Goal: Information Seeking & Learning: Learn about a topic

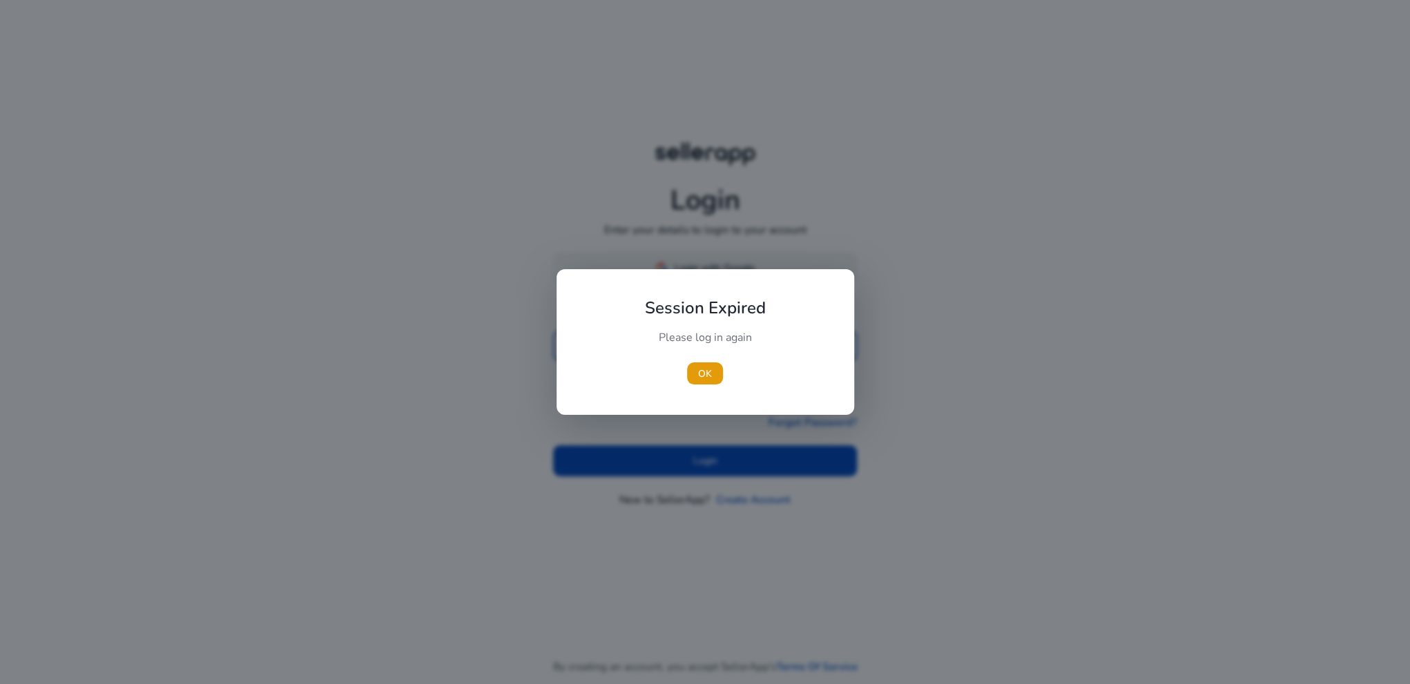
type input "**********"
click at [708, 262] on div at bounding box center [705, 342] width 1410 height 684
click at [692, 385] on span "button" at bounding box center [705, 373] width 36 height 33
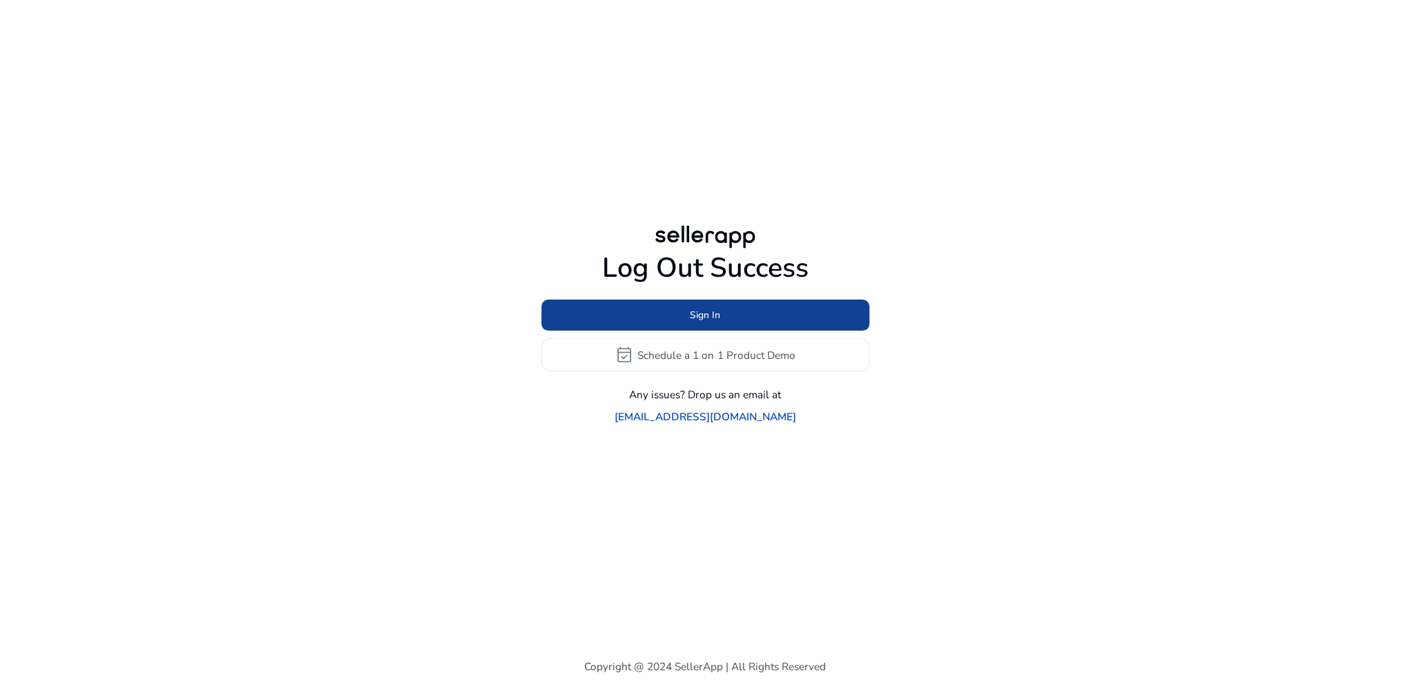
click at [701, 332] on span at bounding box center [705, 315] width 328 height 33
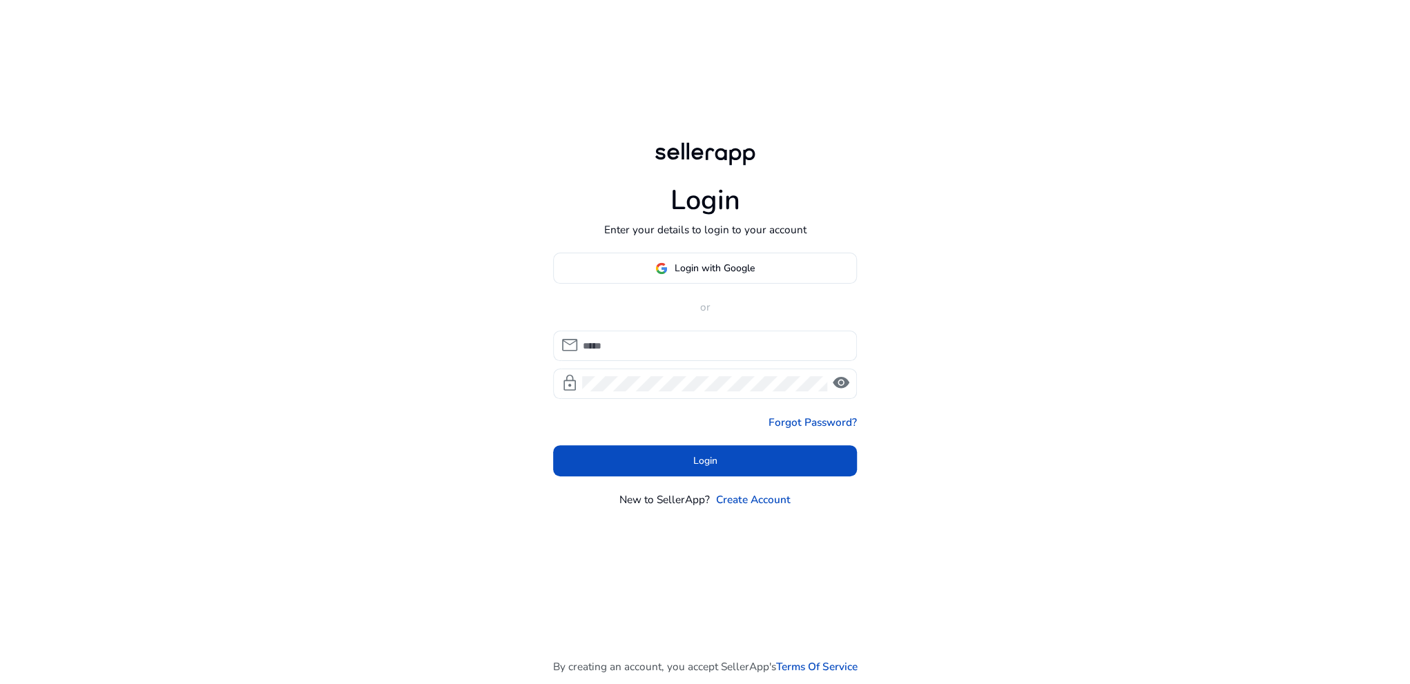
type input "**********"
click at [711, 271] on span "Login with Google" at bounding box center [714, 268] width 80 height 14
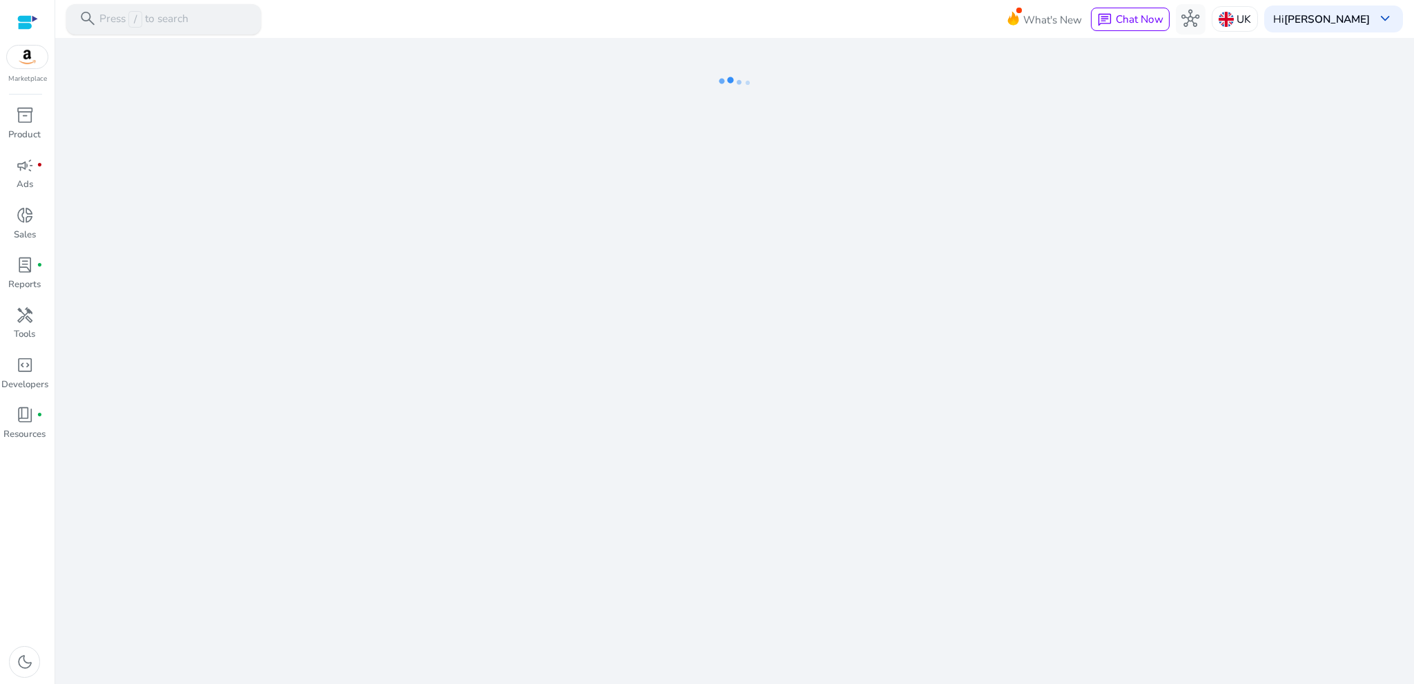
click at [151, 23] on p "Press / to search" at bounding box center [143, 19] width 89 height 17
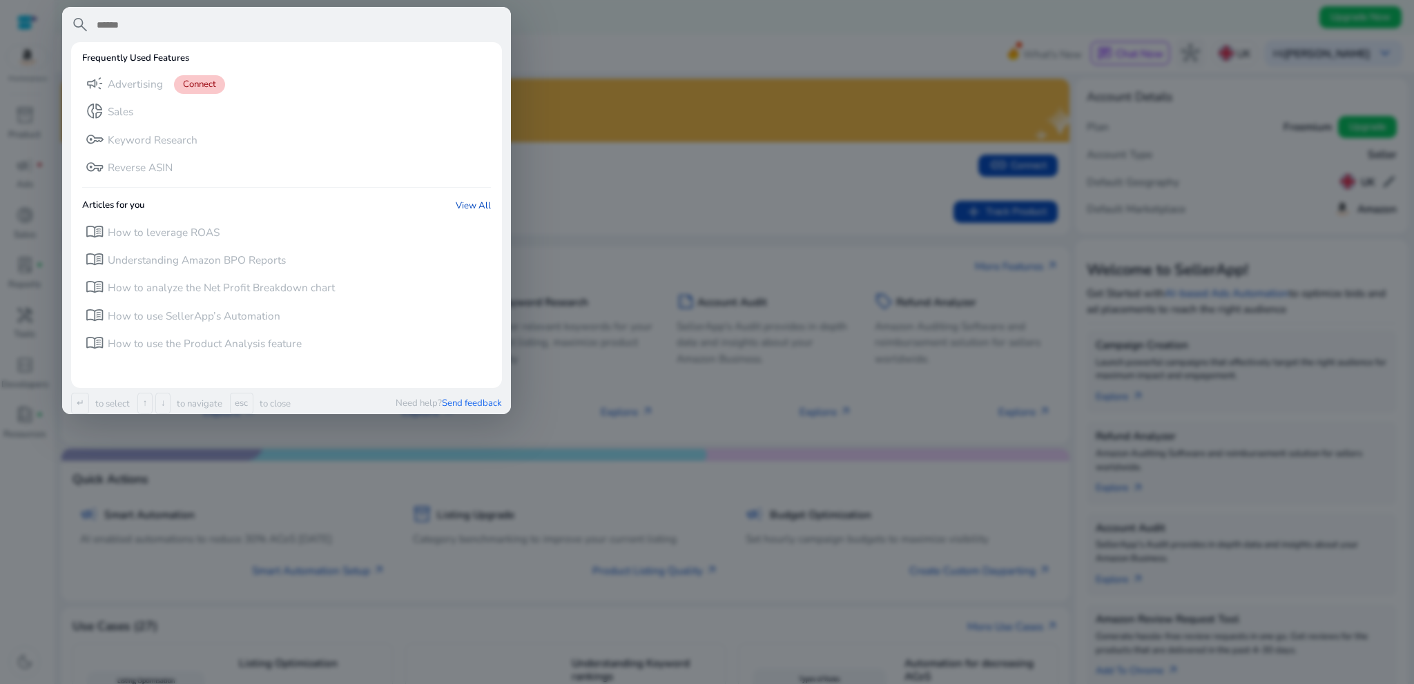
click at [389, 541] on div at bounding box center [707, 342] width 1414 height 684
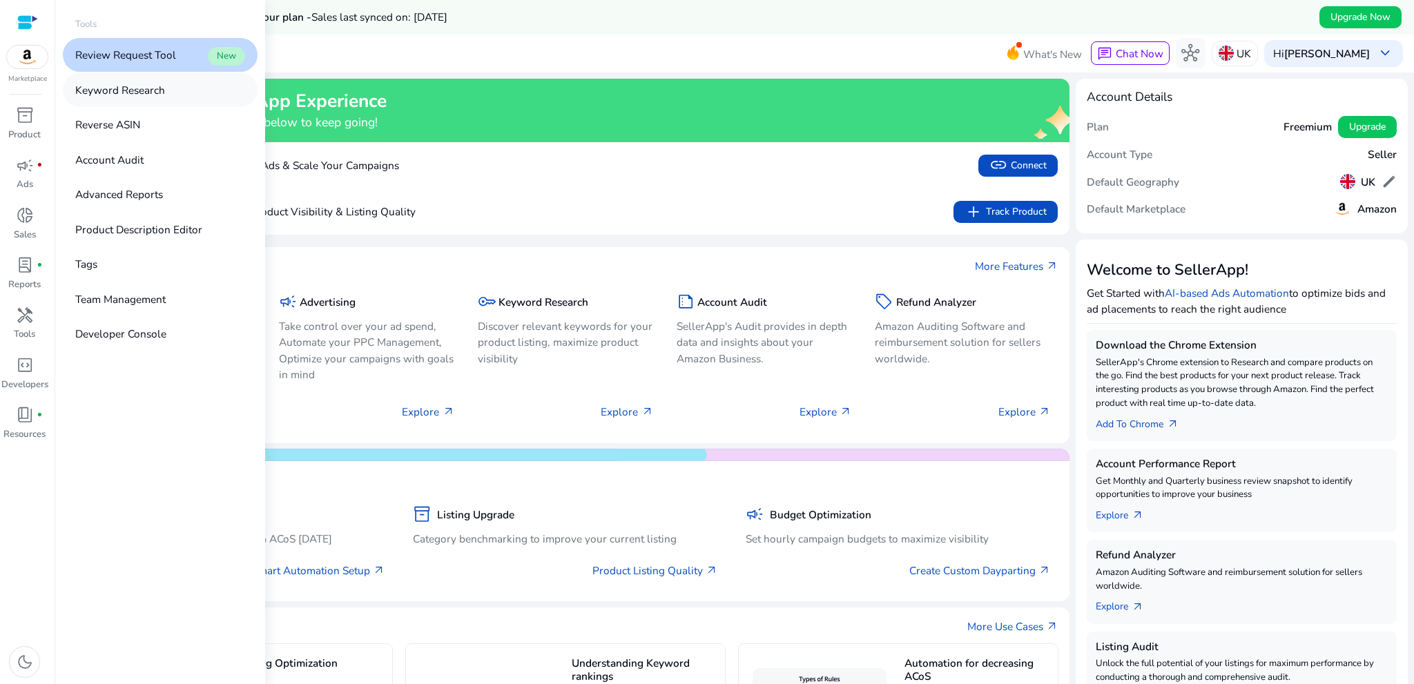
click at [119, 99] on link "Keyword Research" at bounding box center [160, 89] width 195 height 34
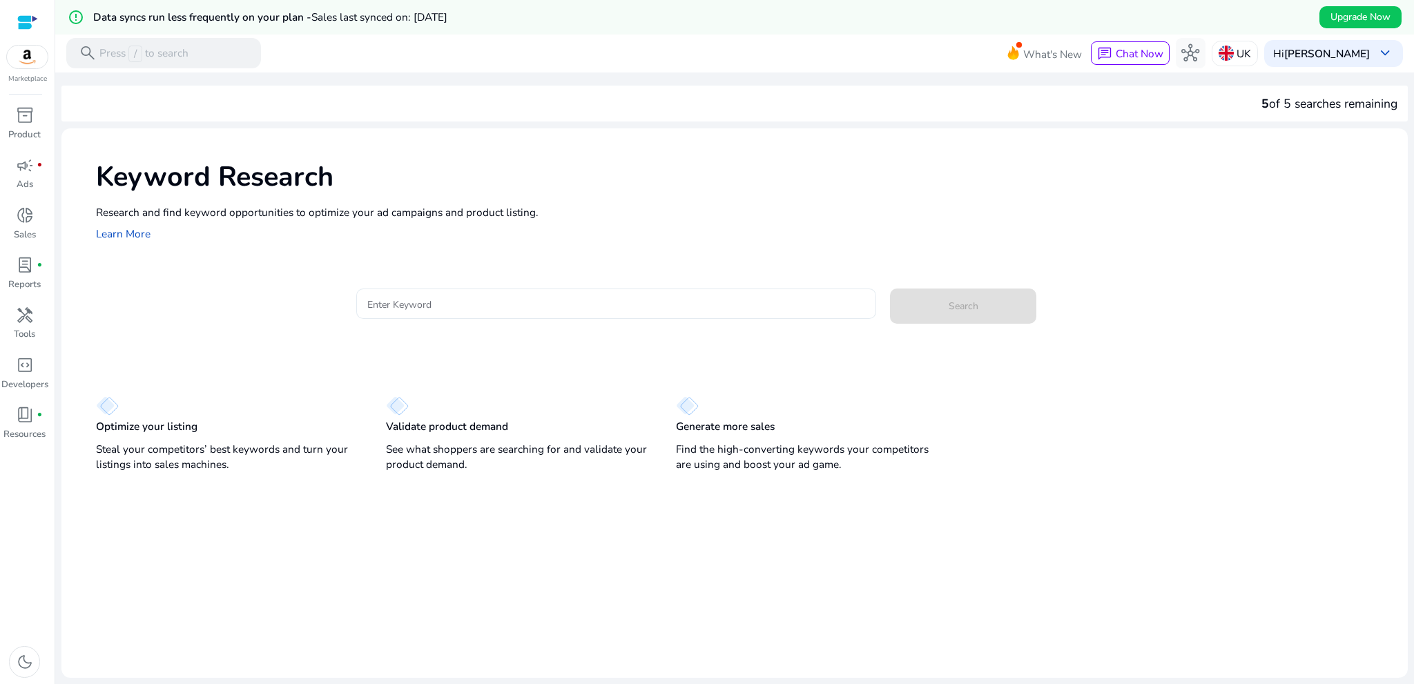
click at [415, 304] on input "Enter Keyword" at bounding box center [616, 303] width 498 height 15
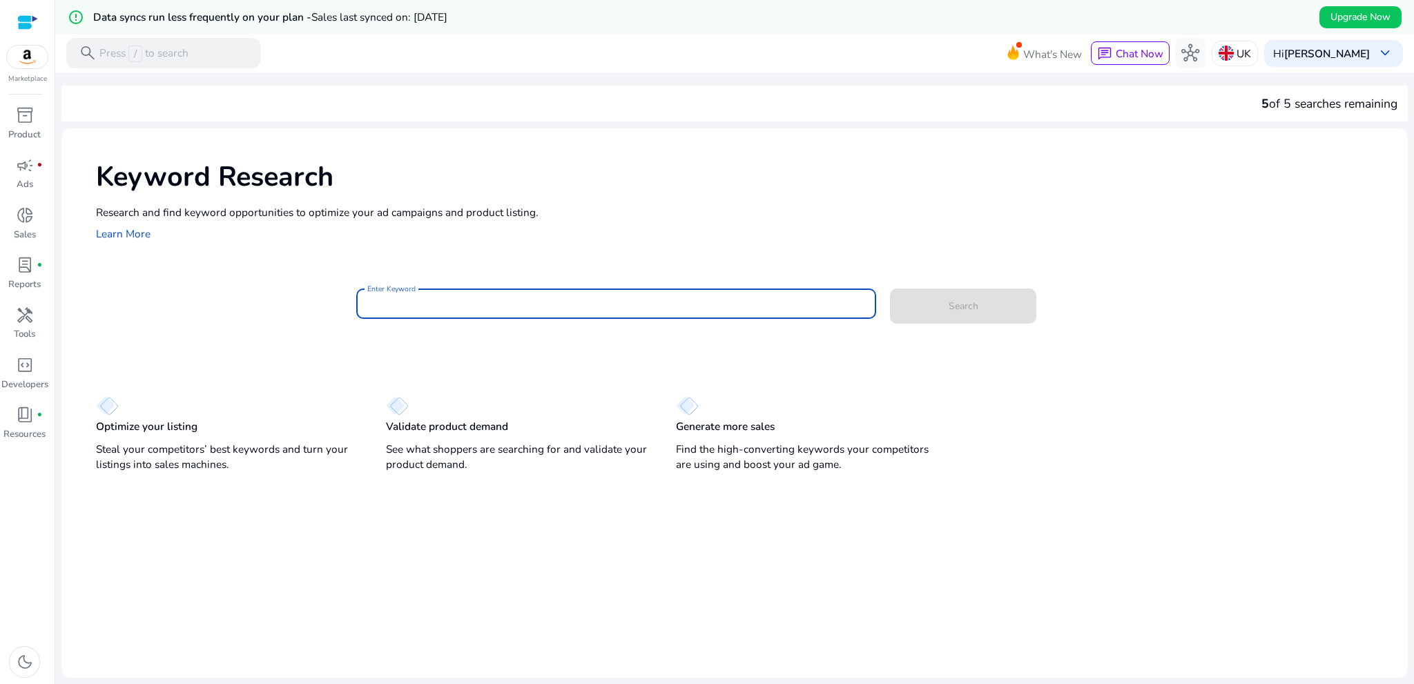
paste input "**********"
type input "**********"
click at [985, 304] on span at bounding box center [963, 305] width 146 height 33
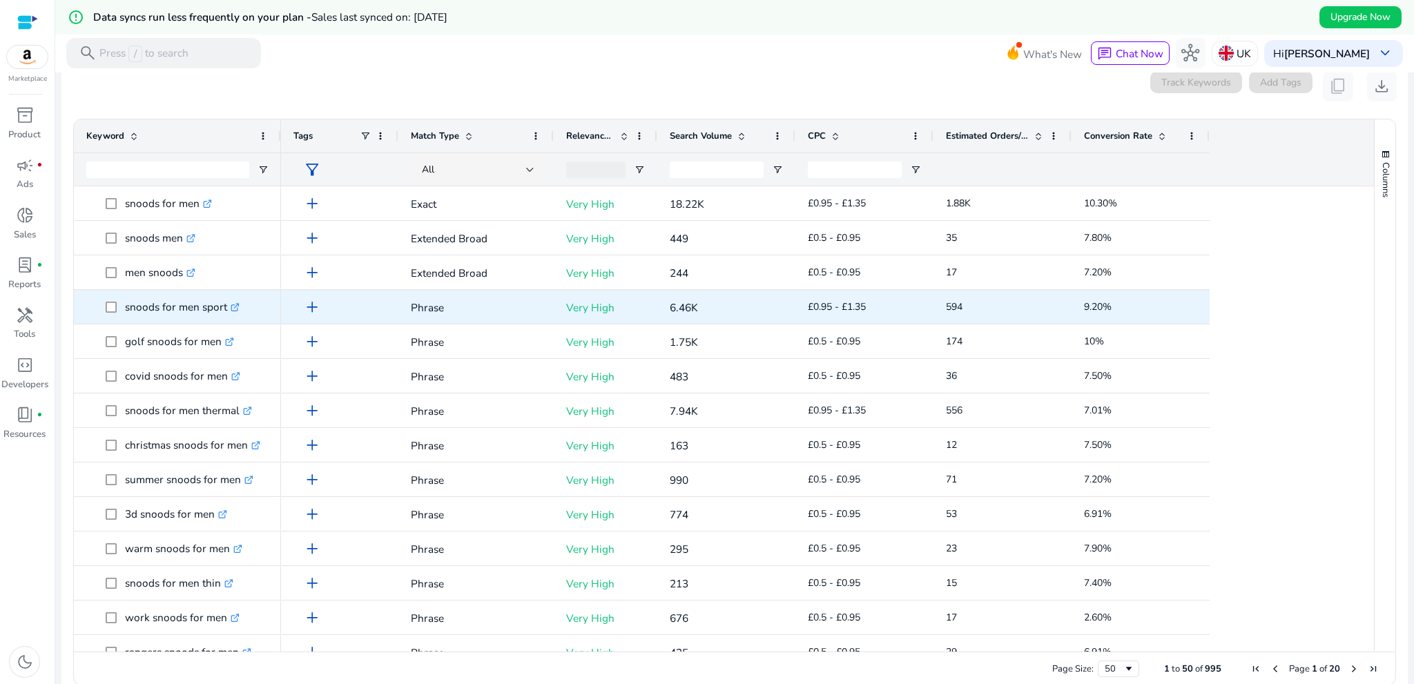
click at [134, 320] on p "snoods for men sport .st0{fill:#2c8af8}" at bounding box center [182, 307] width 115 height 28
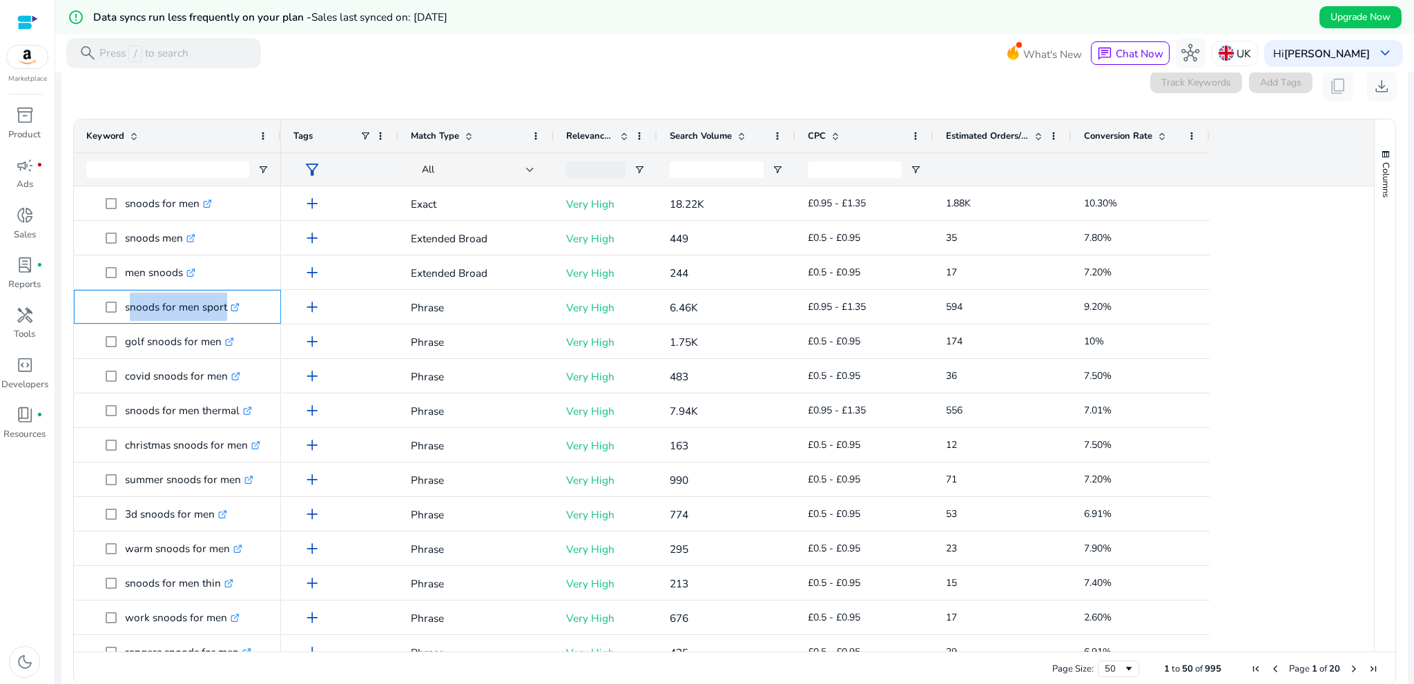
copy span "snoods for men sport .st0{fill:#2c8af8}"
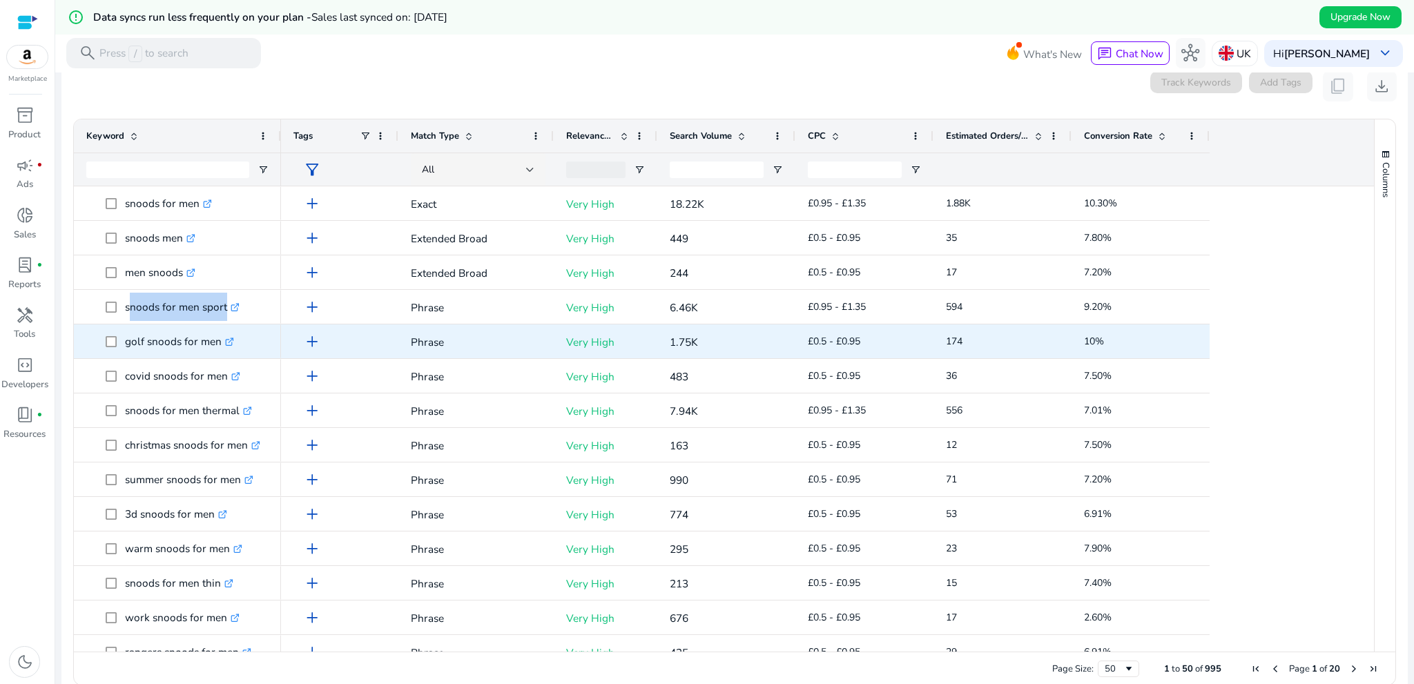
click at [231, 343] on icon ".st0{fill:#2c8af8}" at bounding box center [229, 342] width 9 height 9
click at [163, 345] on p "golf snoods for men .st0{fill:#2c8af8}" at bounding box center [179, 341] width 109 height 28
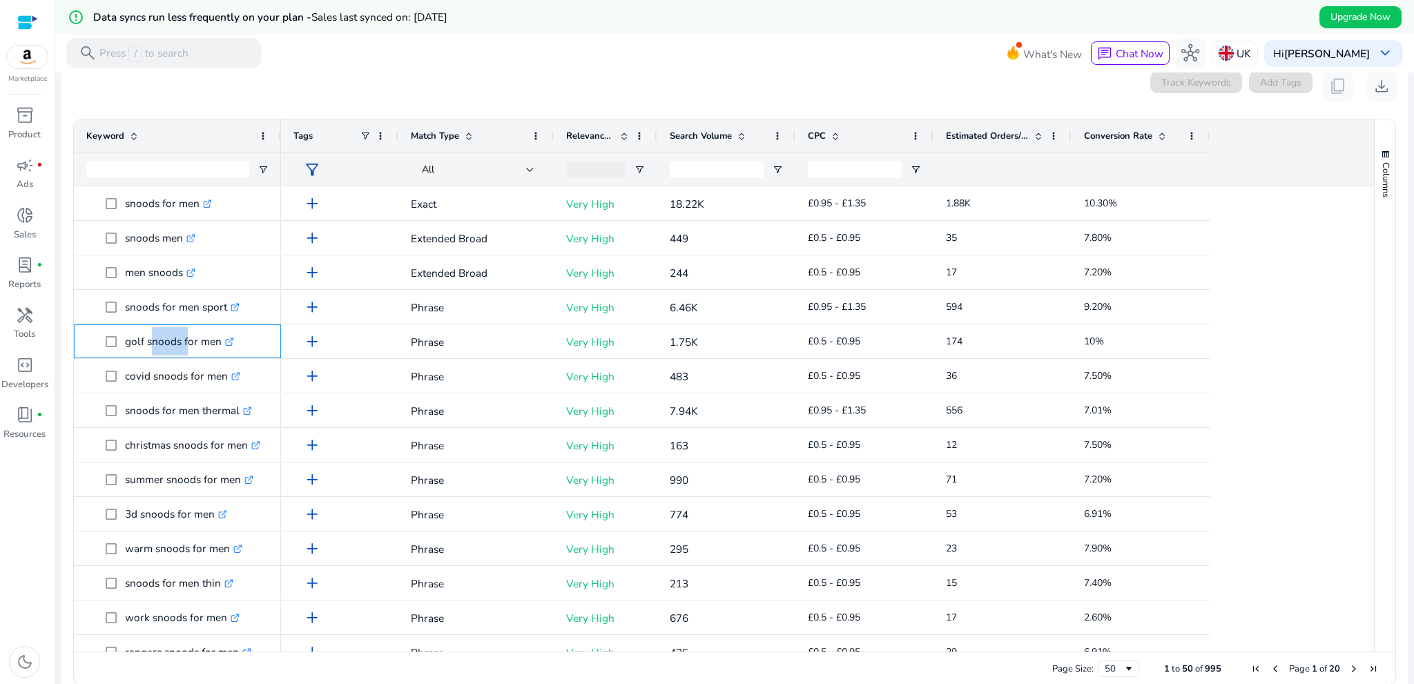
copy p "golf snoods for men"
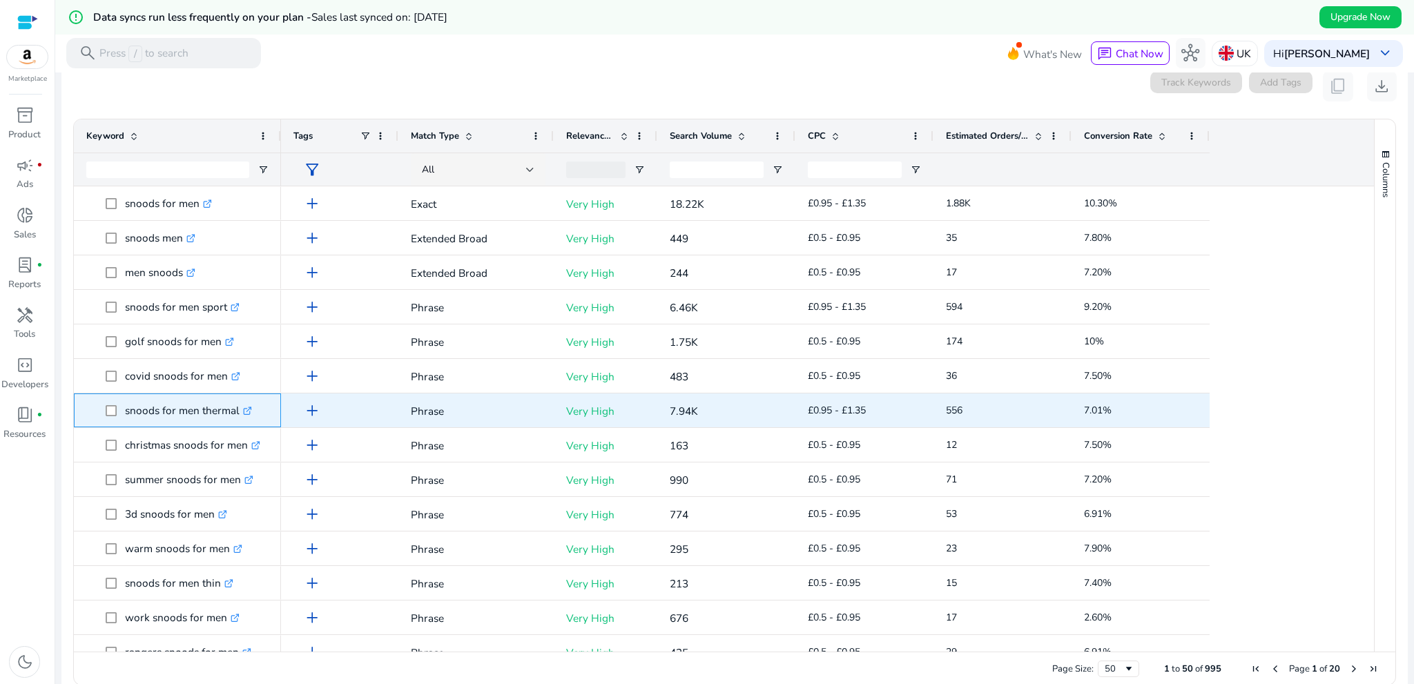
click at [156, 421] on p "snoods for men thermal .st0{fill:#2c8af8}" at bounding box center [188, 410] width 127 height 28
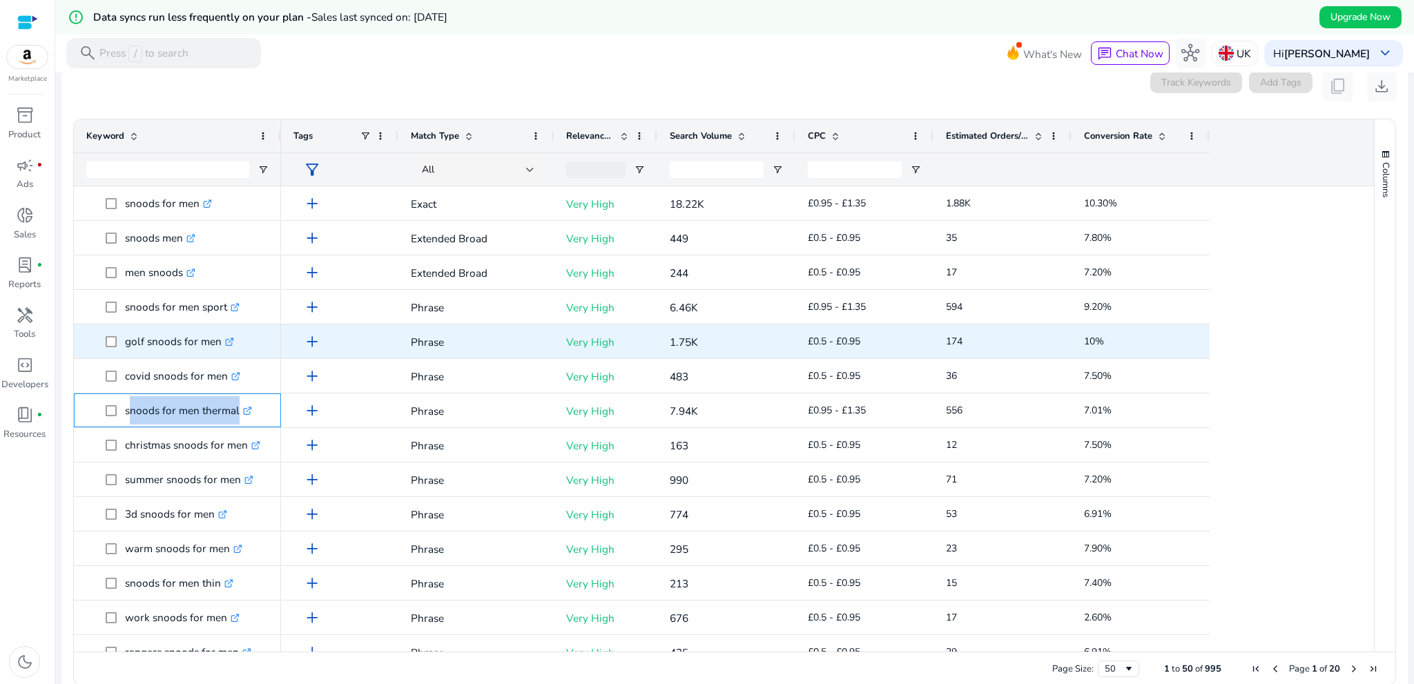
copy span "snoods for men thermal .st0{fill:#2c8af8}"
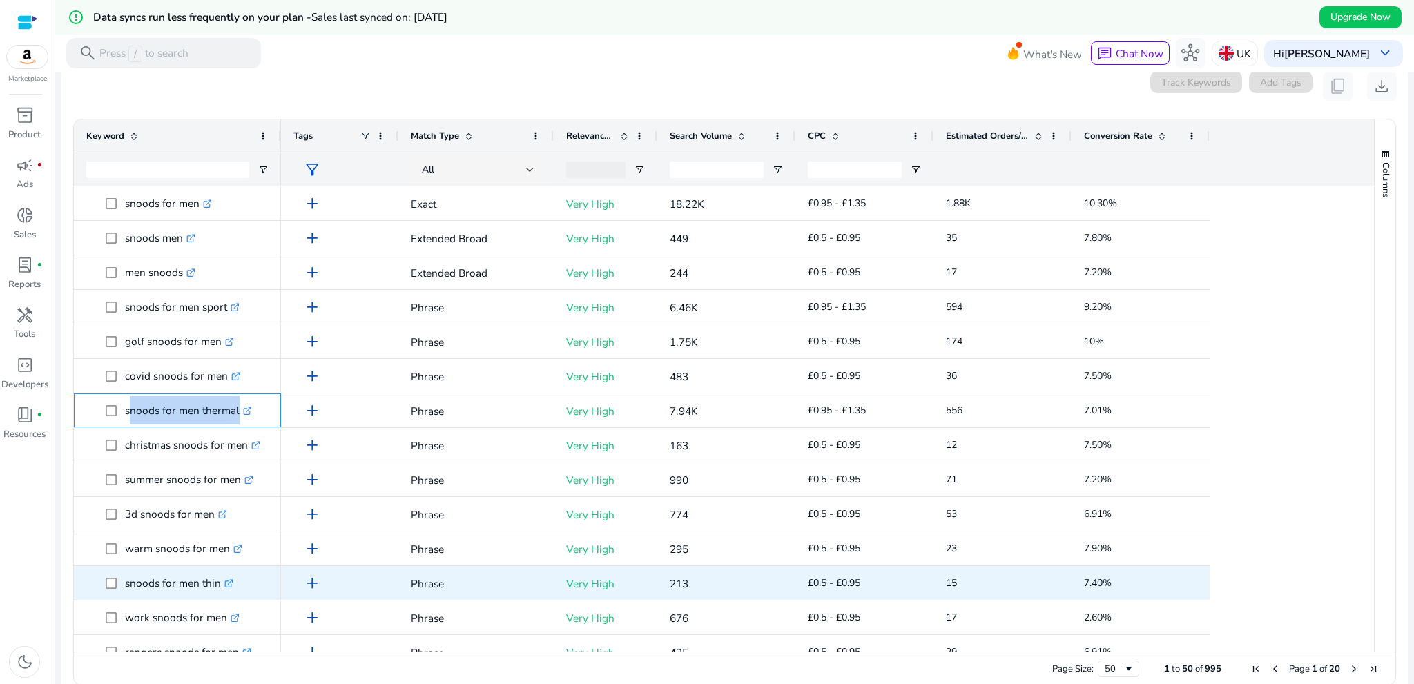
scroll to position [138, 0]
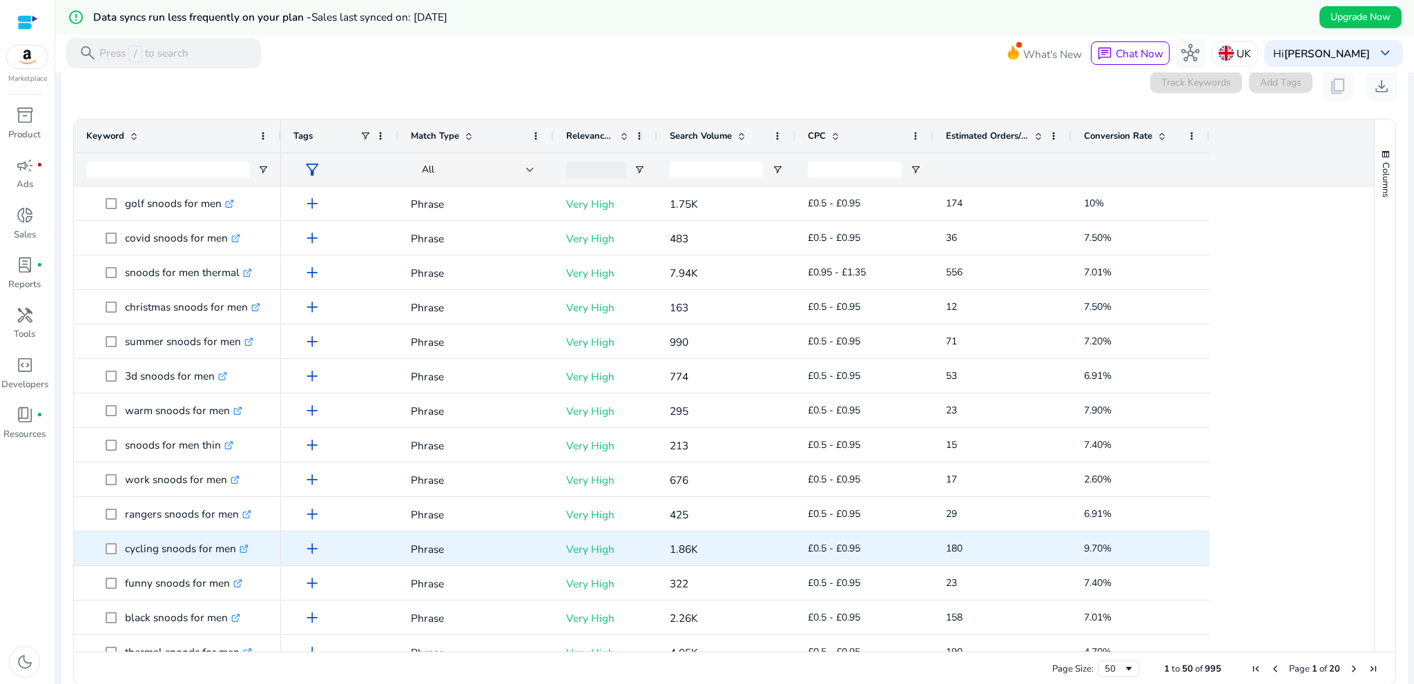
click at [154, 555] on p "cycling snoods for men .st0{fill:#2c8af8}" at bounding box center [187, 548] width 124 height 28
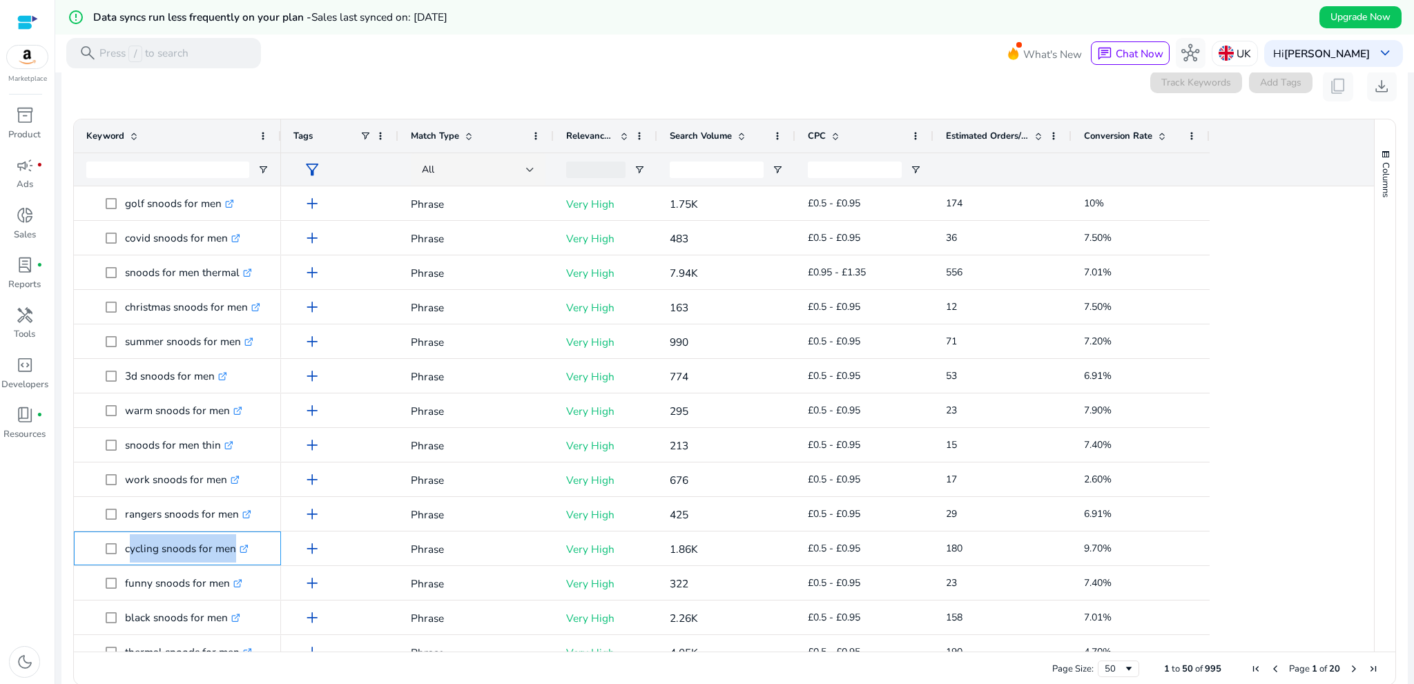
copy span "cycling snoods for men .st0{fill:#2c8af8}"
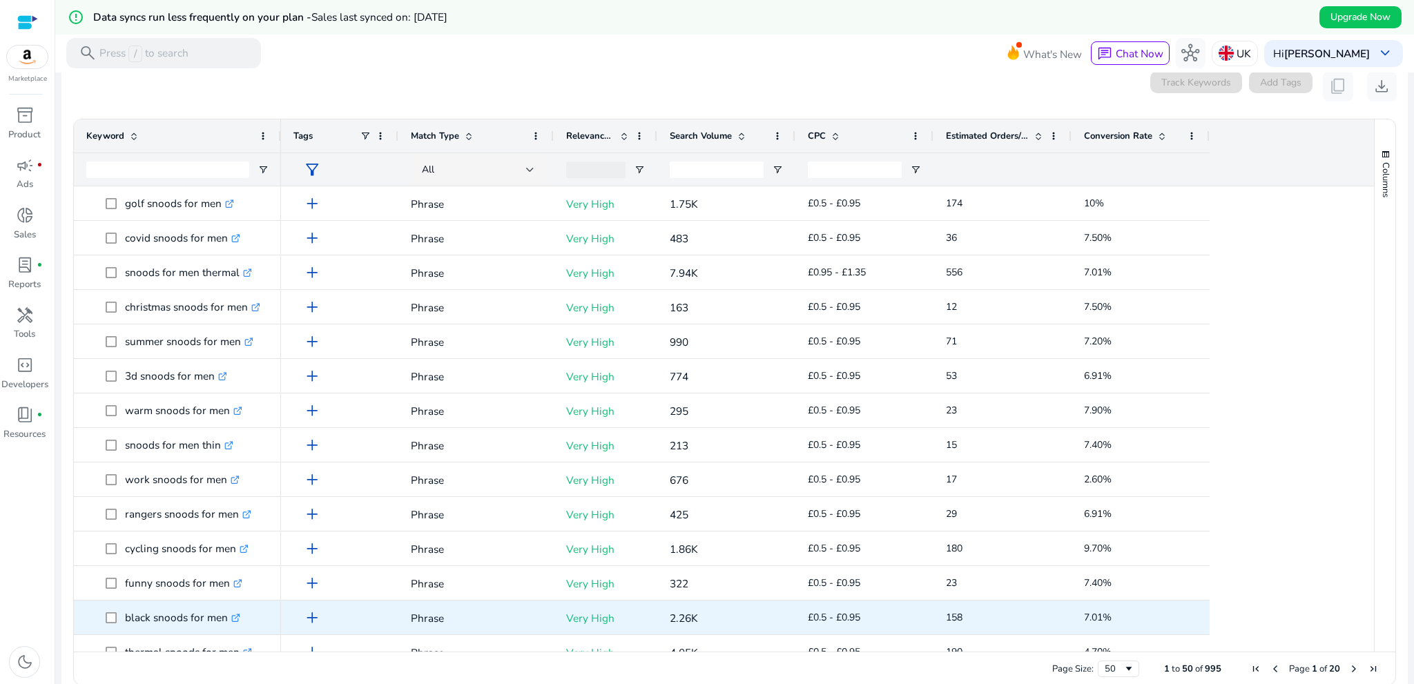
click at [137, 624] on p "black snoods for men .st0{fill:#2c8af8}" at bounding box center [182, 617] width 115 height 28
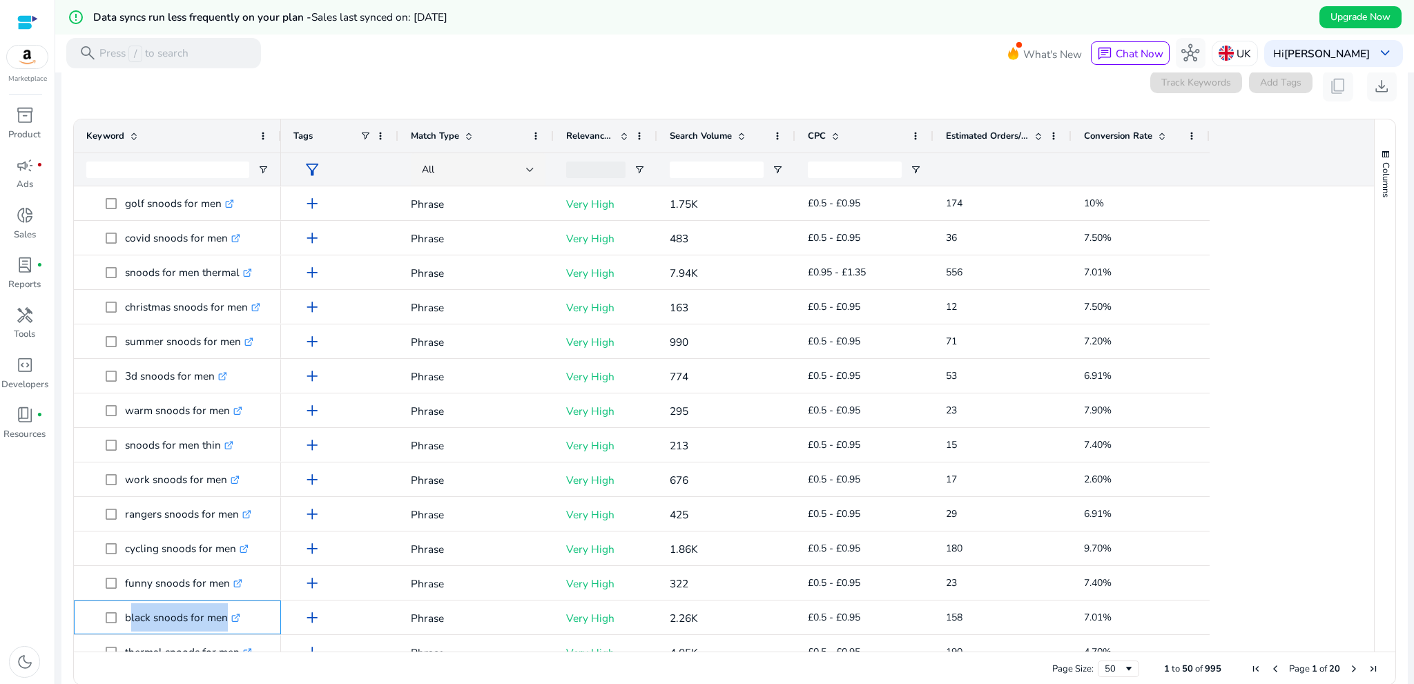
copy span "black snoods for men .st0{fill:#2c8af8}"
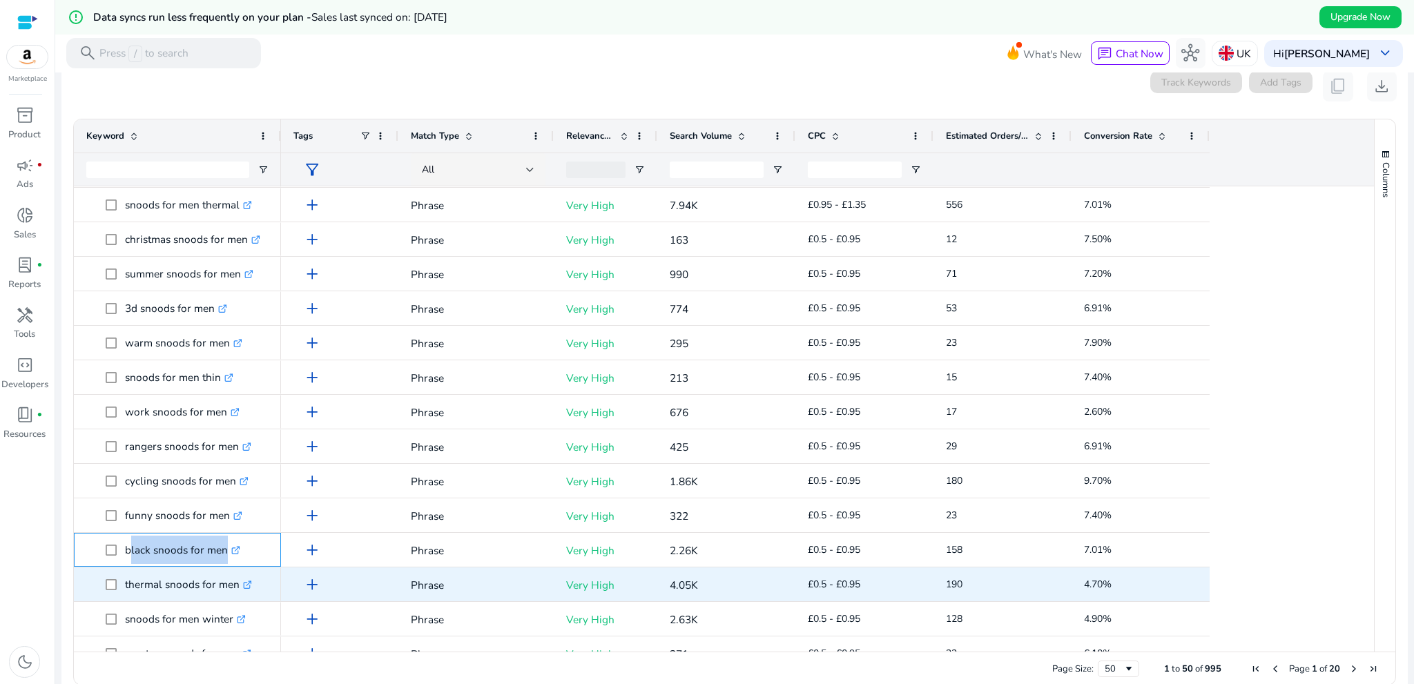
scroll to position [276, 0]
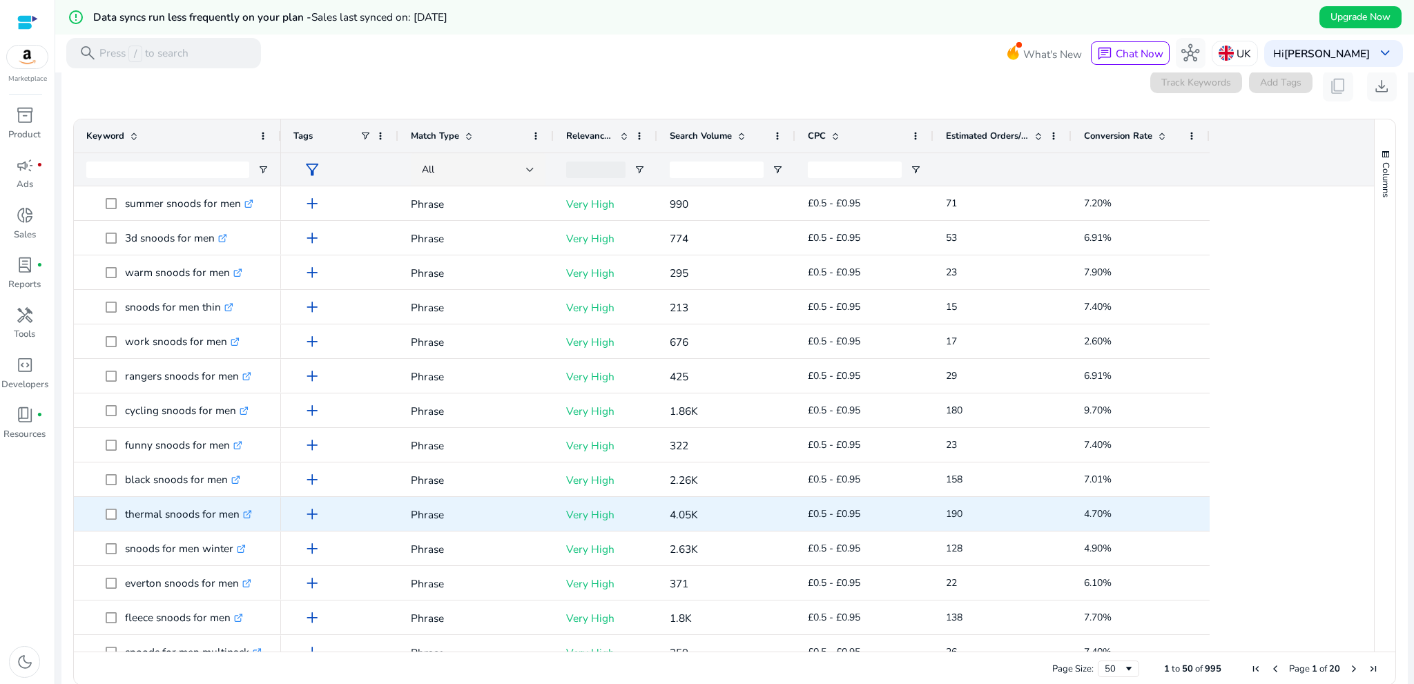
click at [153, 529] on div "thermal snoods for men .st0{fill:#2c8af8}" at bounding box center [177, 514] width 182 height 32
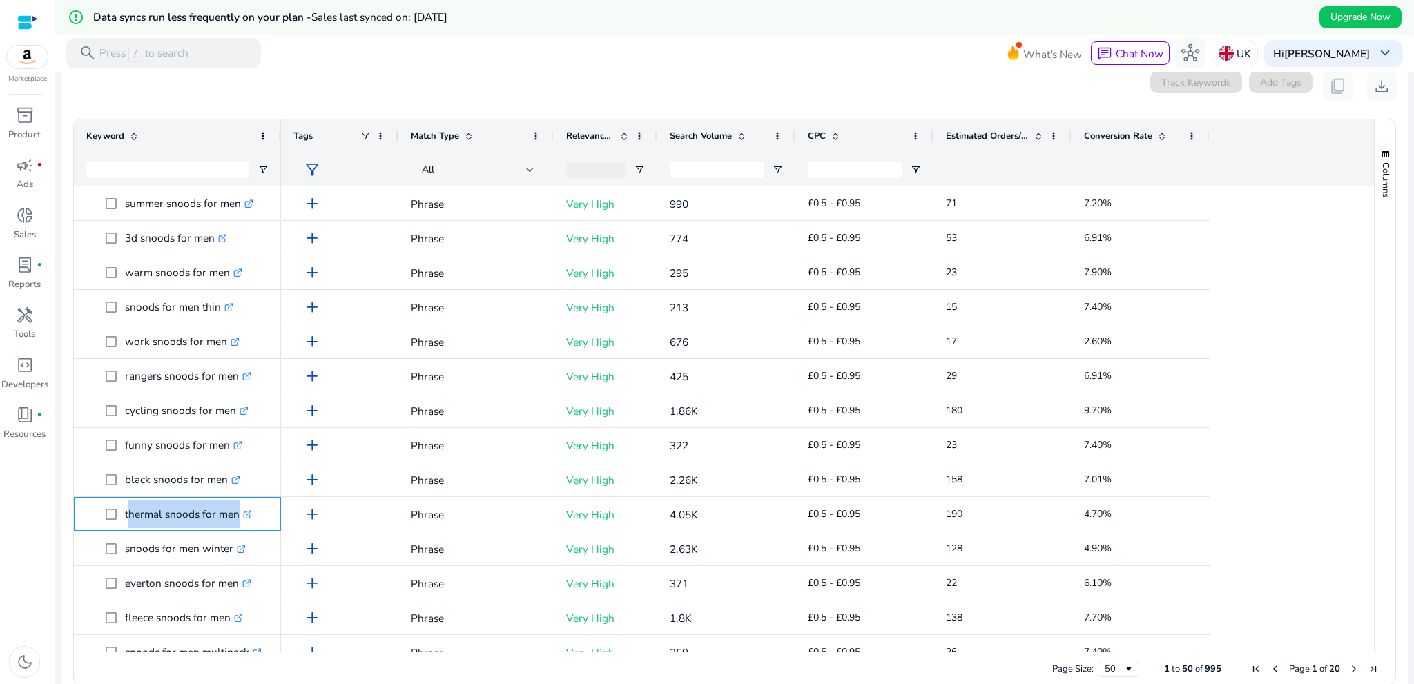
copy span "thermal snoods for men .st0{fill:#2c8af8}"
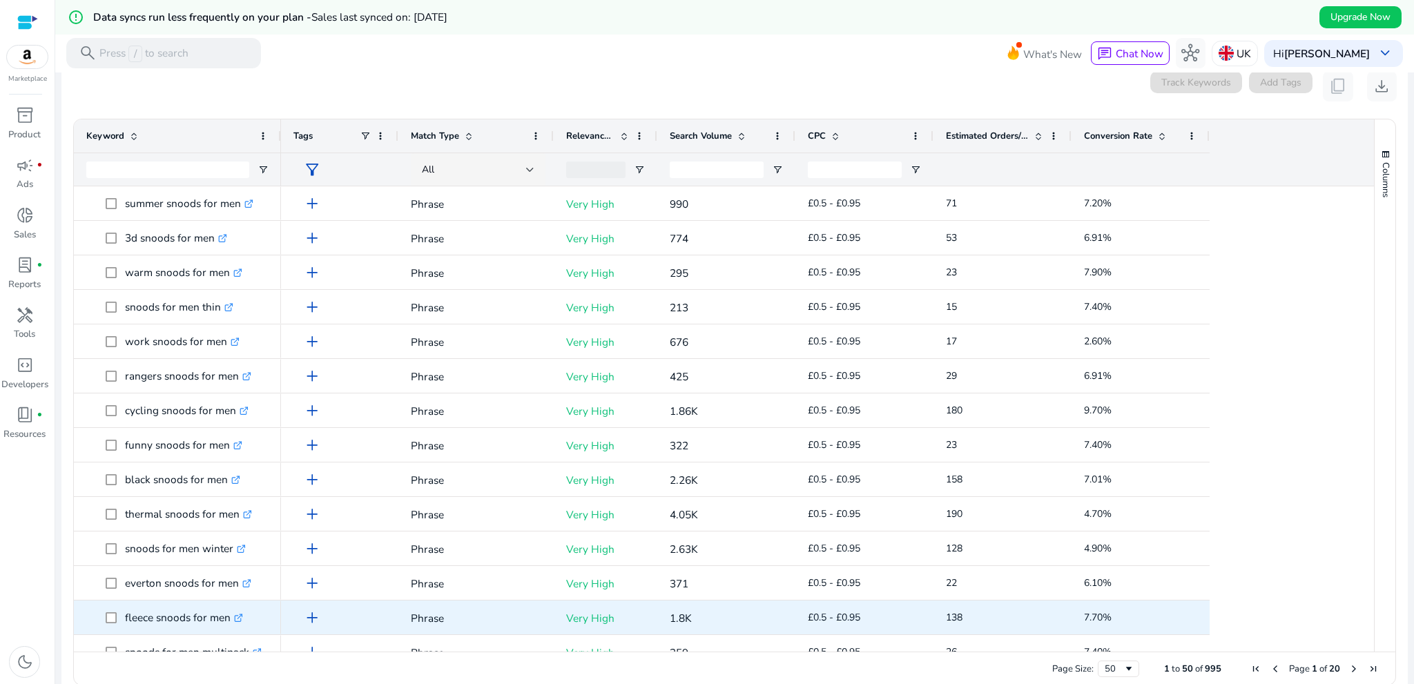
click at [135, 626] on p "fleece snoods for men .st0{fill:#2c8af8}" at bounding box center [184, 617] width 118 height 28
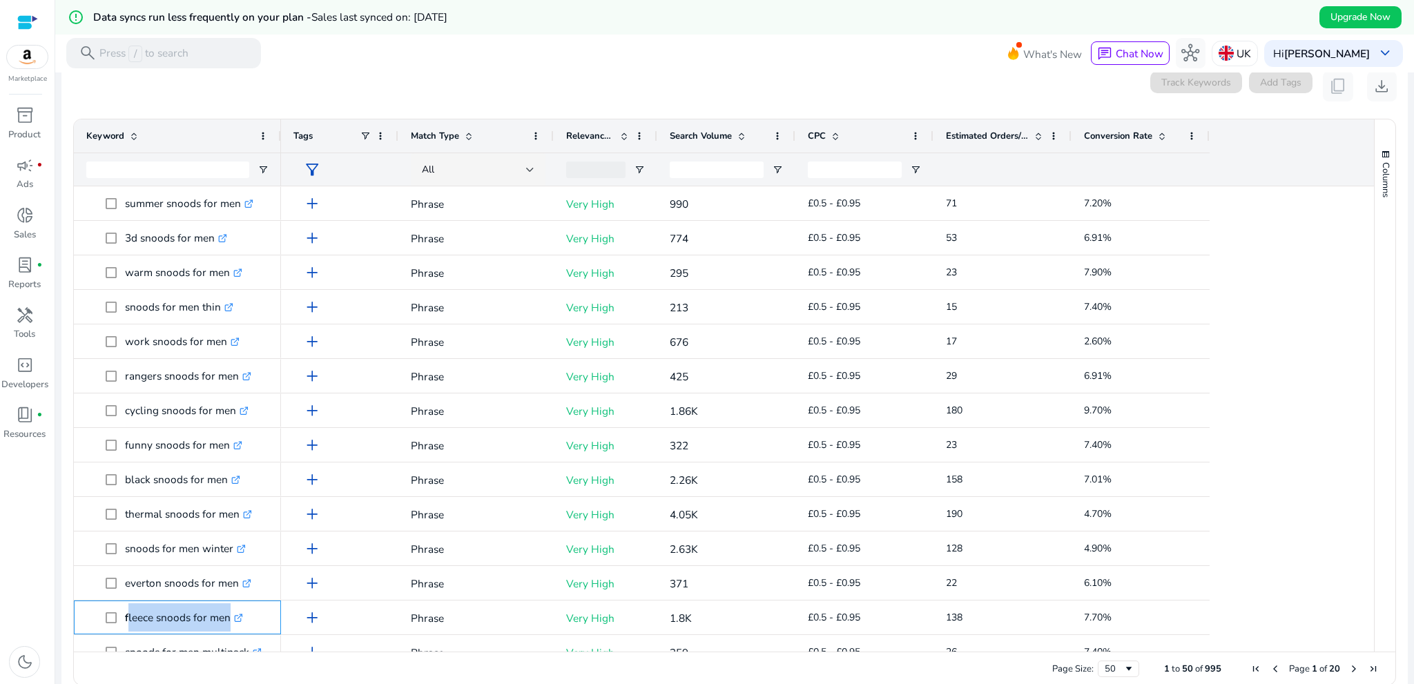
copy span "fleece snoods for men .st0{fill:#2c8af8}"
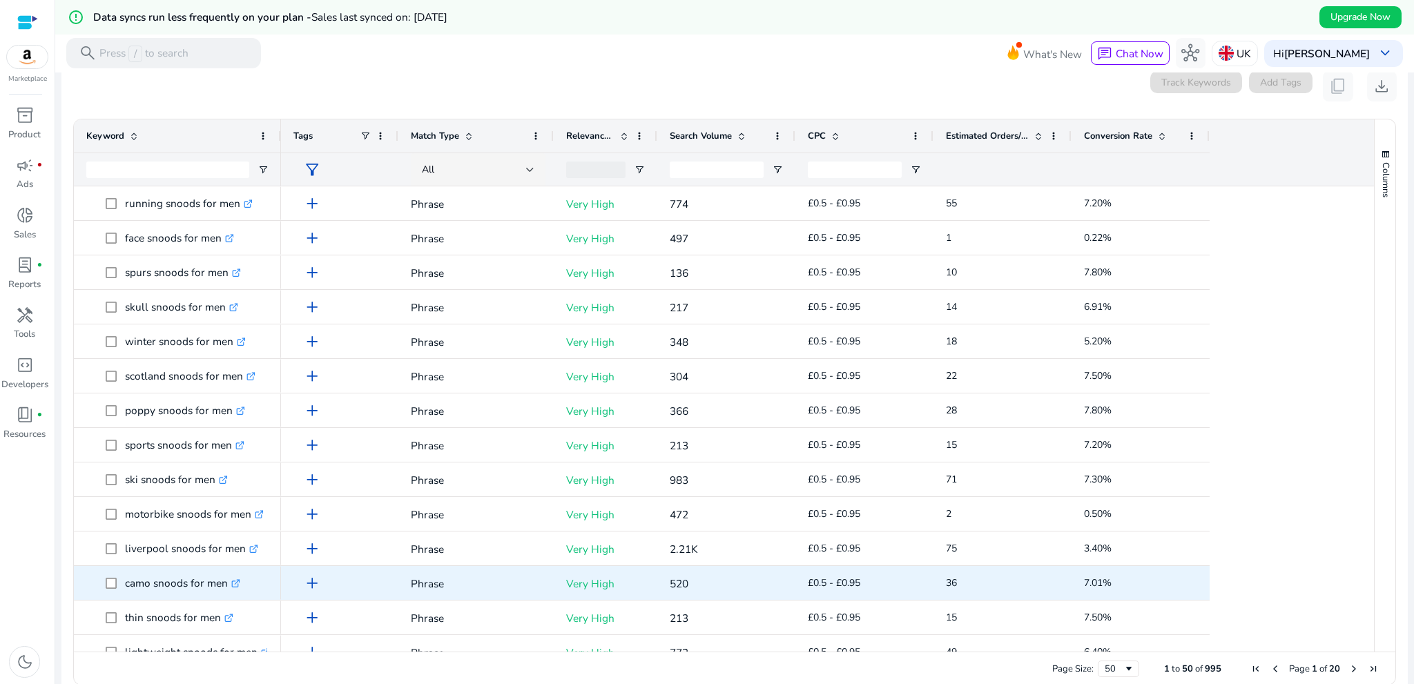
scroll to position [828, 0]
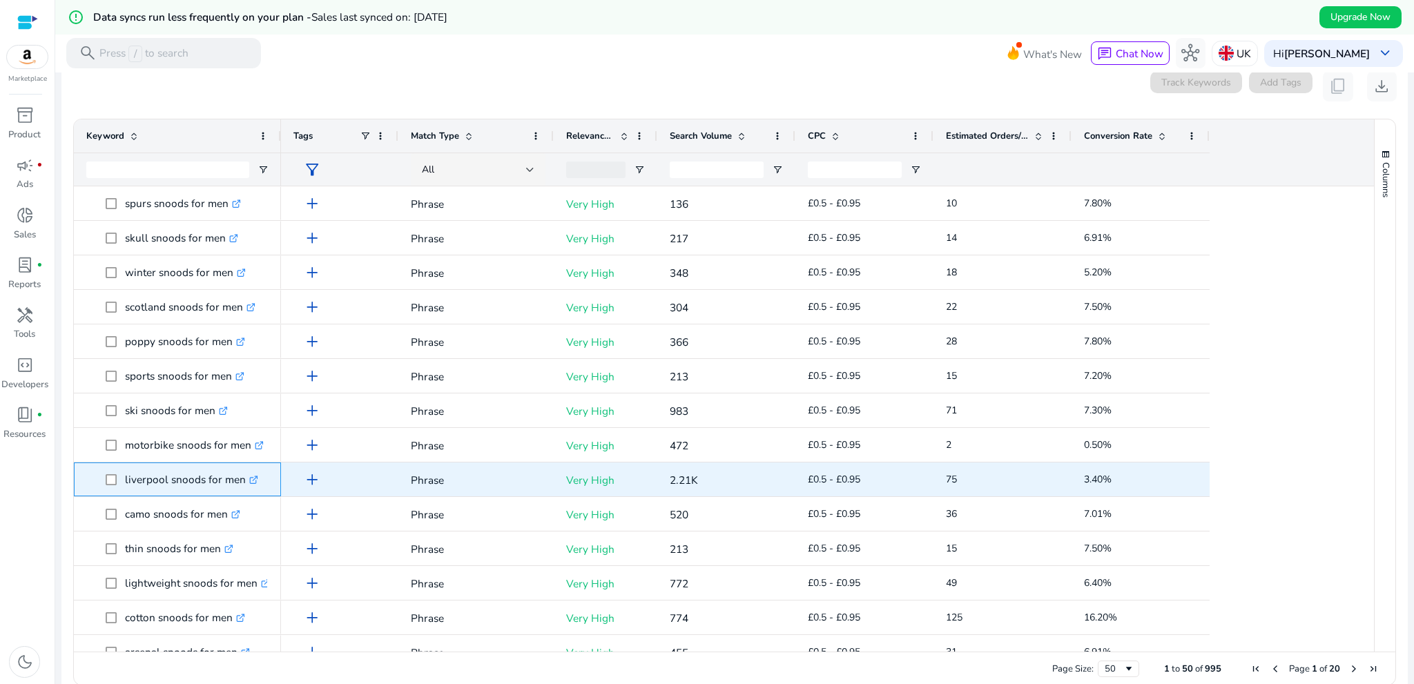
click at [253, 478] on icon ".st0{fill:#2c8af8}" at bounding box center [253, 480] width 9 height 9
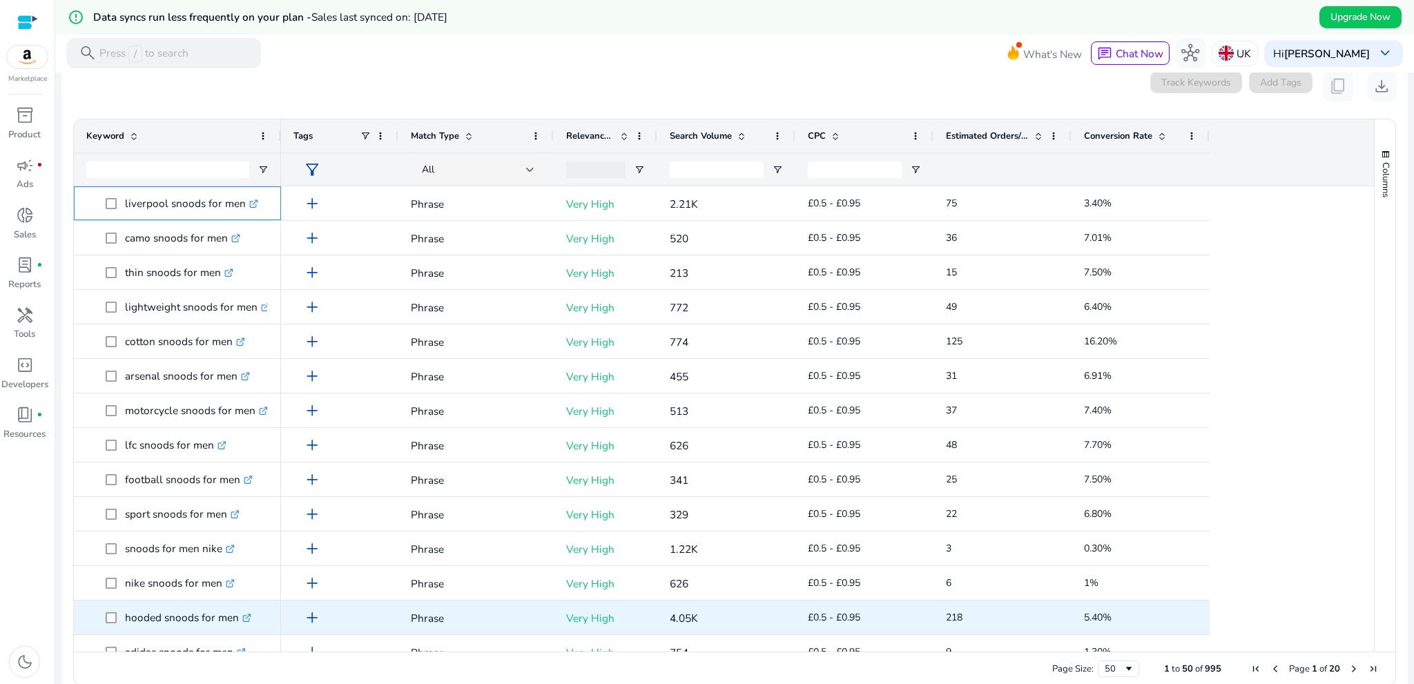
scroll to position [0, 0]
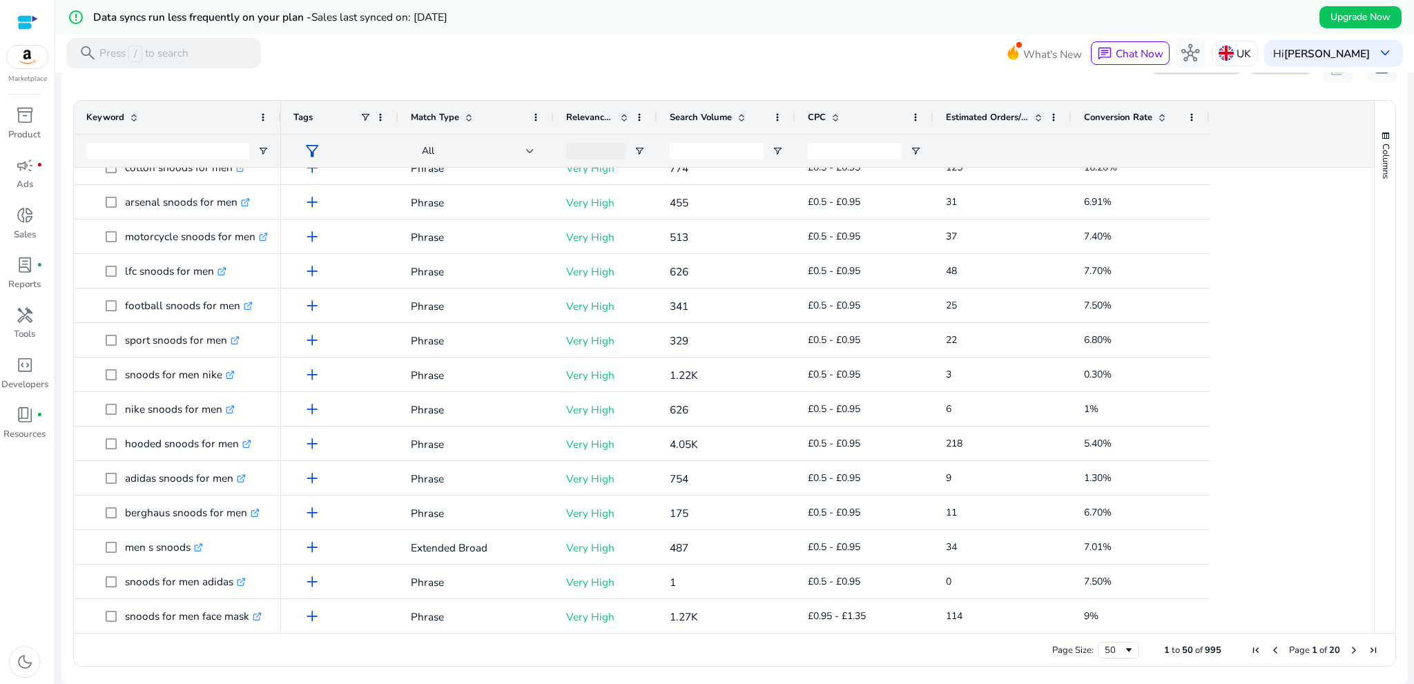
click at [1348, 648] on span "Next Page" at bounding box center [1353, 650] width 11 height 11
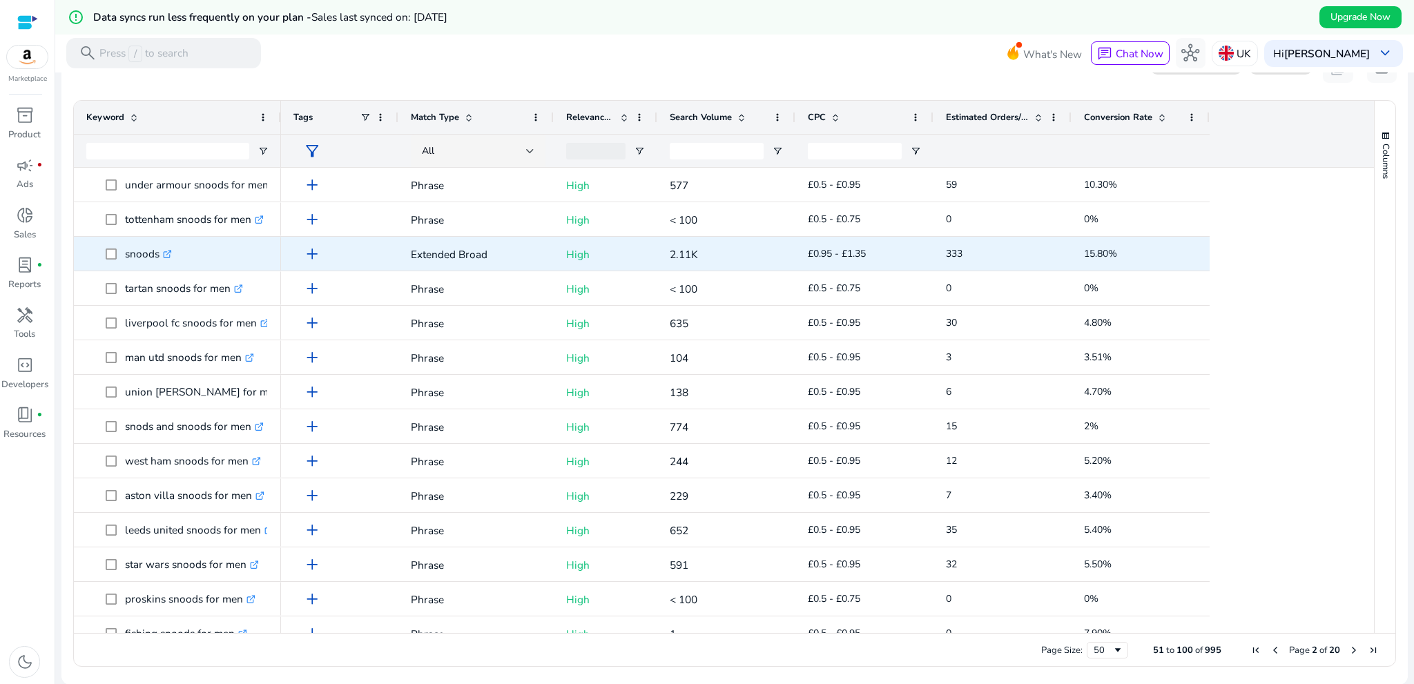
click at [139, 264] on p "snoods .st0{fill:#2c8af8}" at bounding box center [148, 254] width 47 height 28
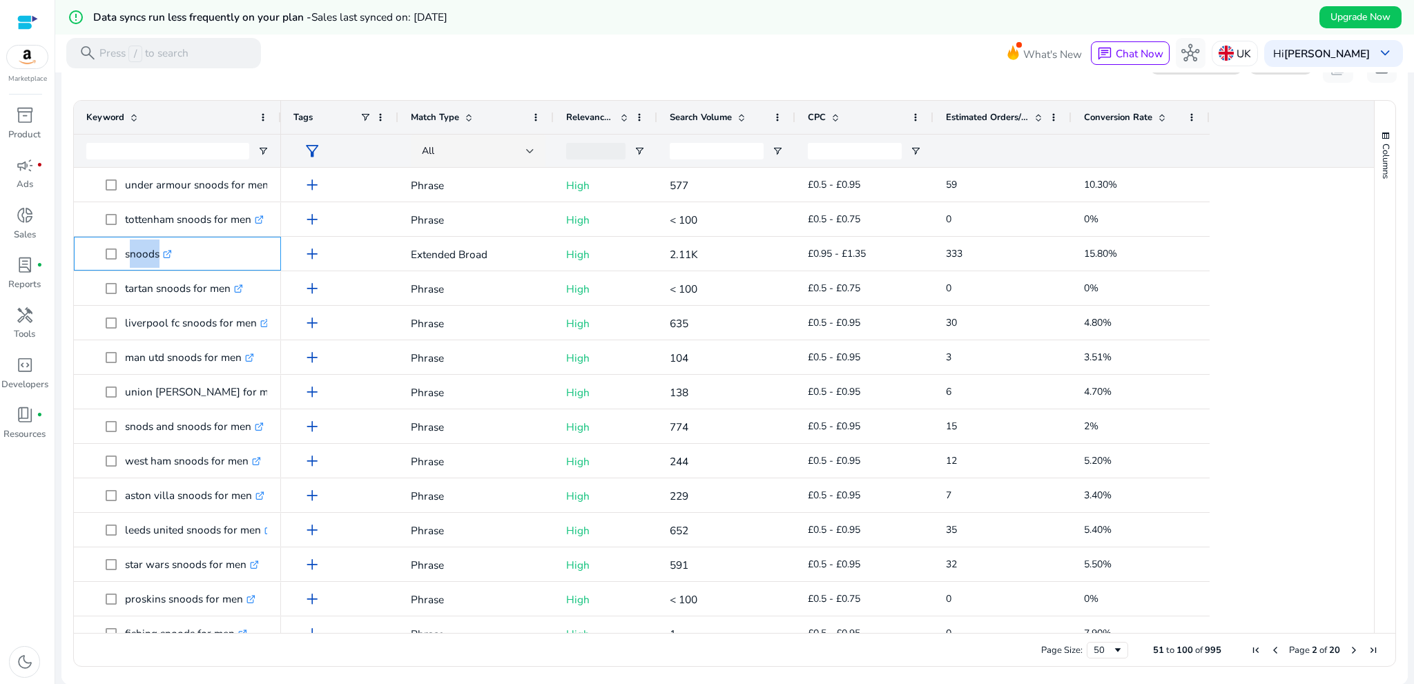
copy span "snoods .st0{fill:#2c8af8}"
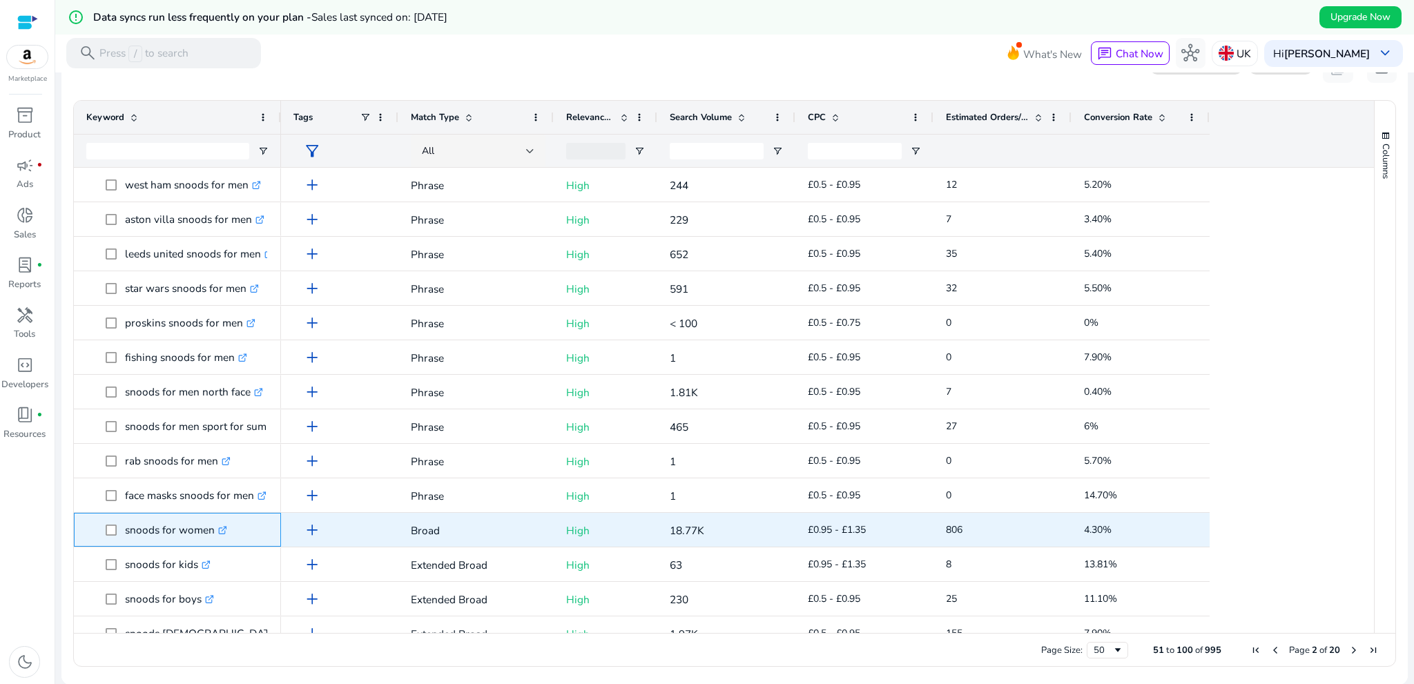
click at [139, 539] on p "snoods for women .st0{fill:#2c8af8}" at bounding box center [176, 530] width 102 height 28
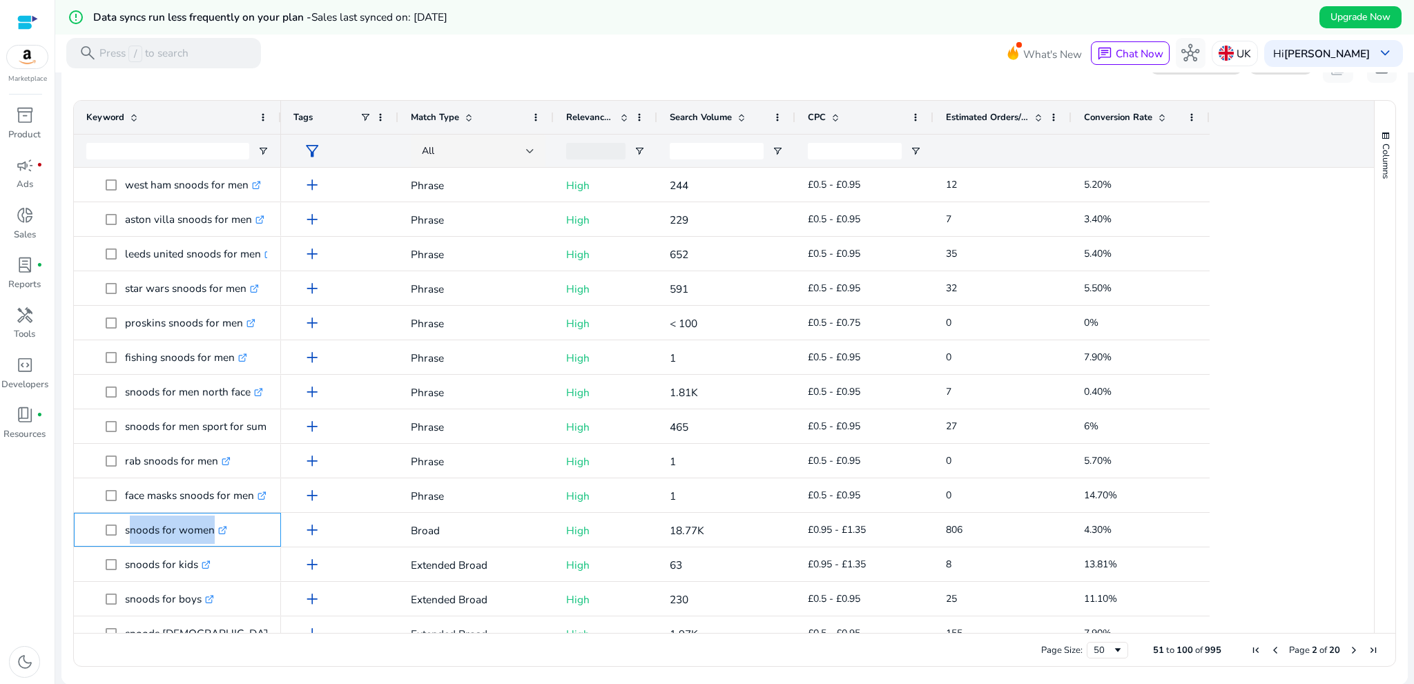
copy span "snoods for women .st0{fill:#2c8af8}"
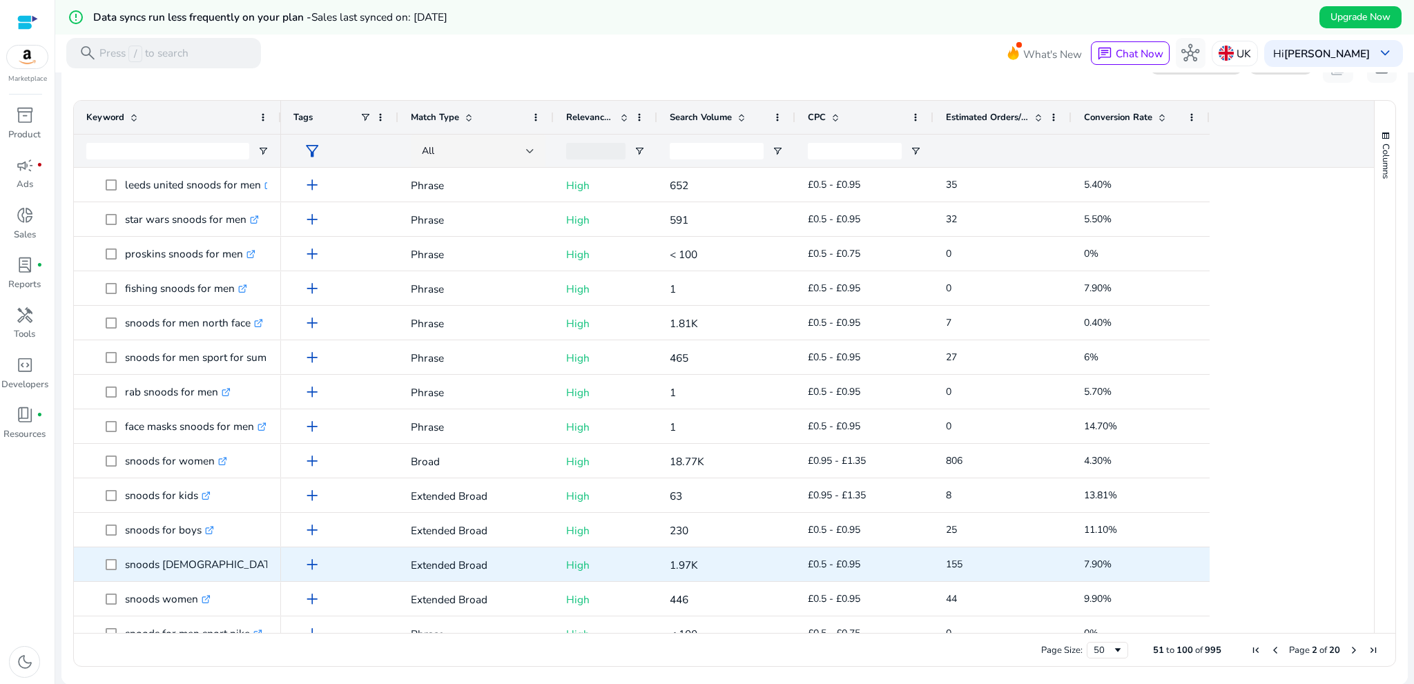
click at [146, 574] on p "snoods [DEMOGRAPHIC_DATA] .st0{fill:#2c8af8}" at bounding box center [209, 564] width 168 height 28
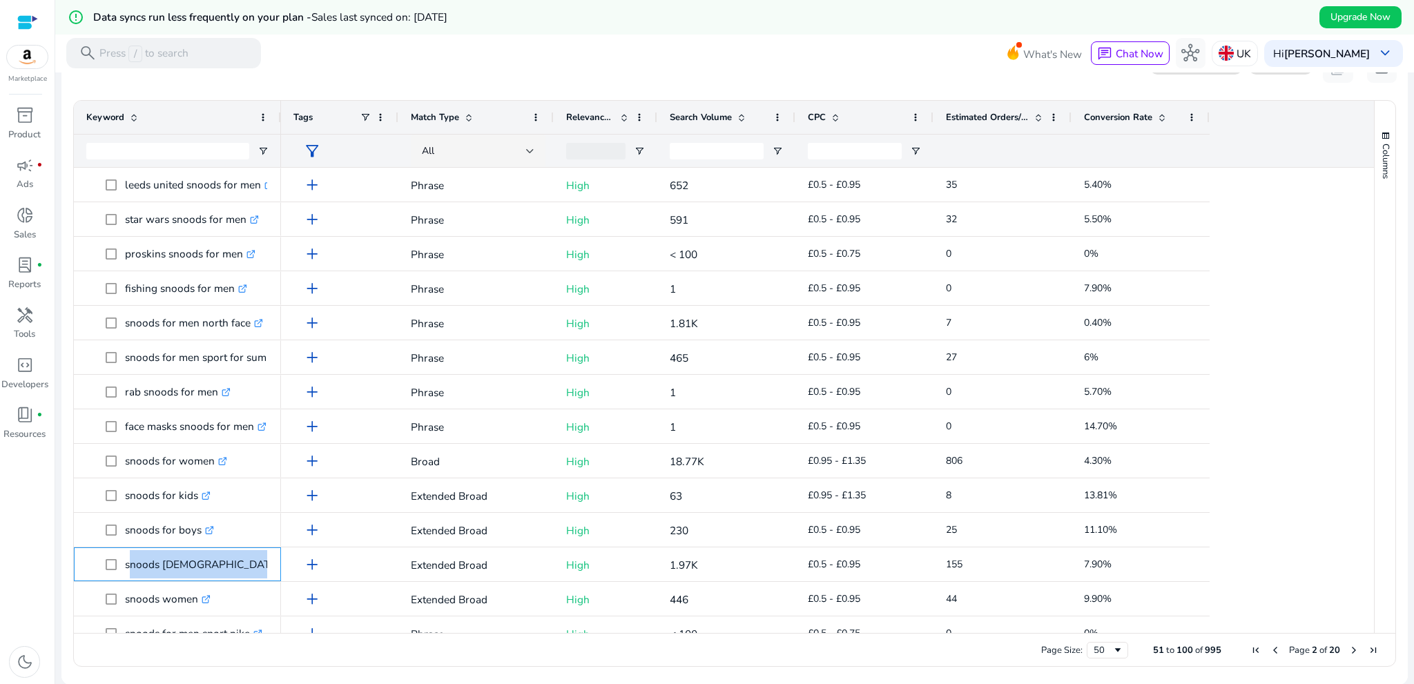
copy span "snoods [DEMOGRAPHIC_DATA] .st0{fill:#2c8af8}"
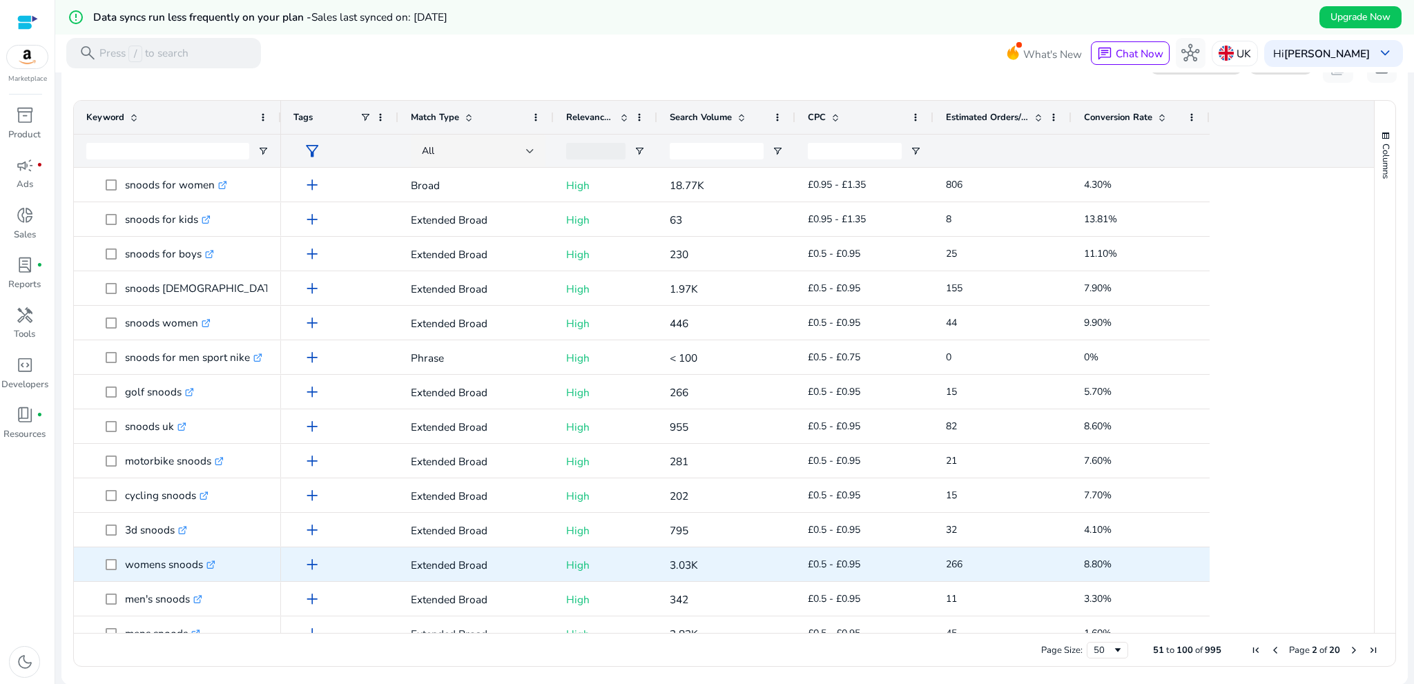
click at [134, 575] on p "womens snoods .st0{fill:#2c8af8}" at bounding box center [170, 564] width 90 height 28
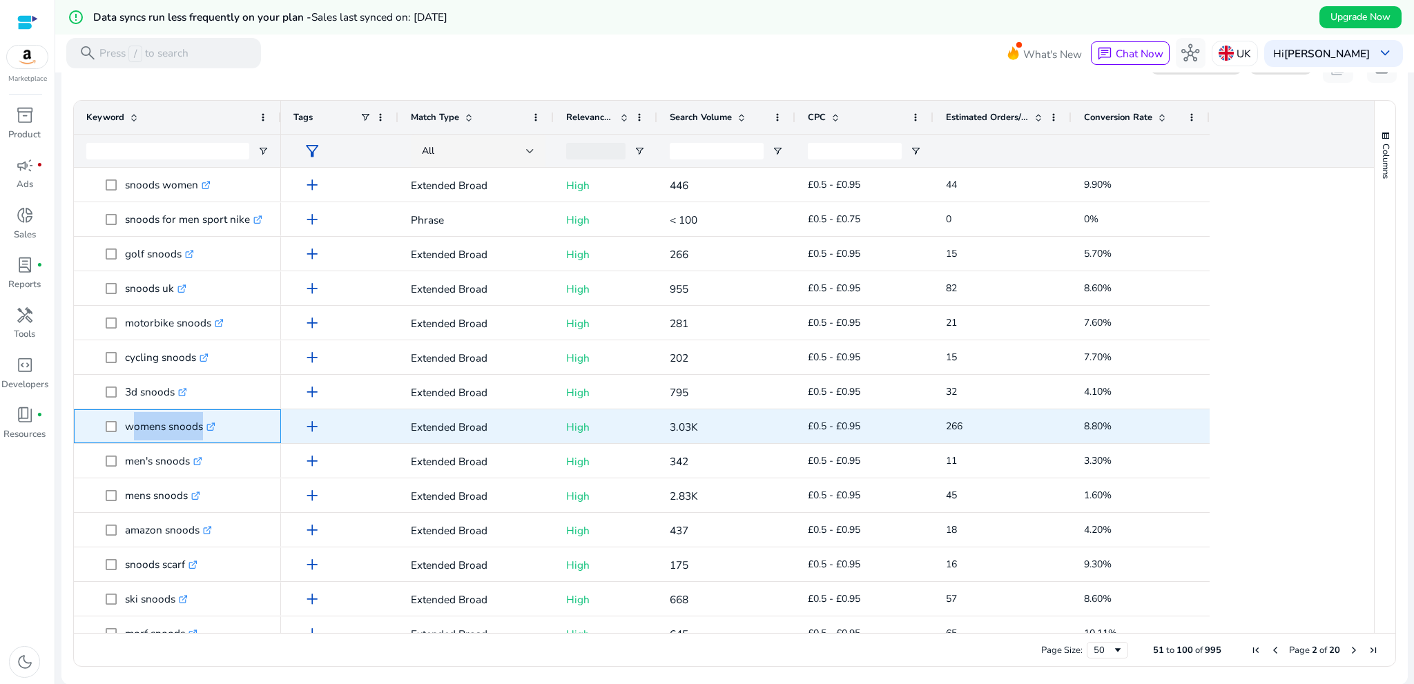
scroll to position [759, 0]
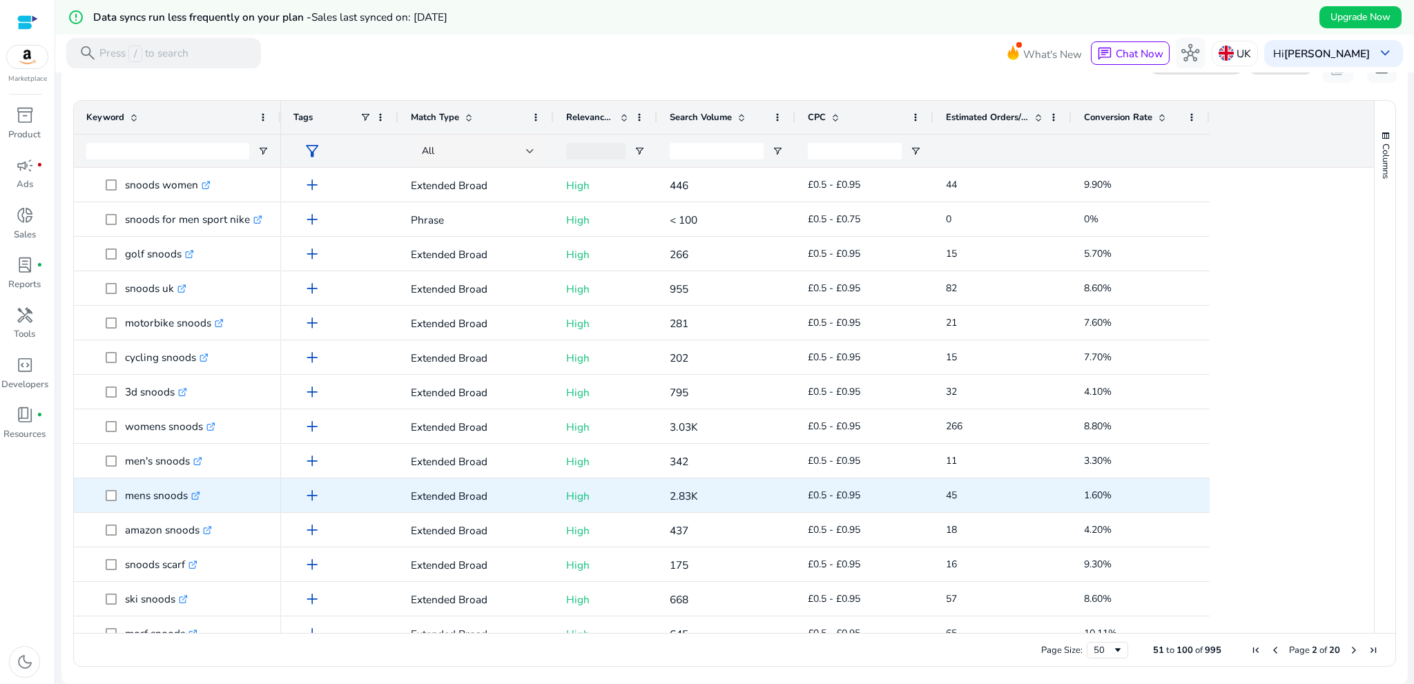
click at [135, 508] on p "mens snoods .st0{fill:#2c8af8}" at bounding box center [162, 495] width 75 height 28
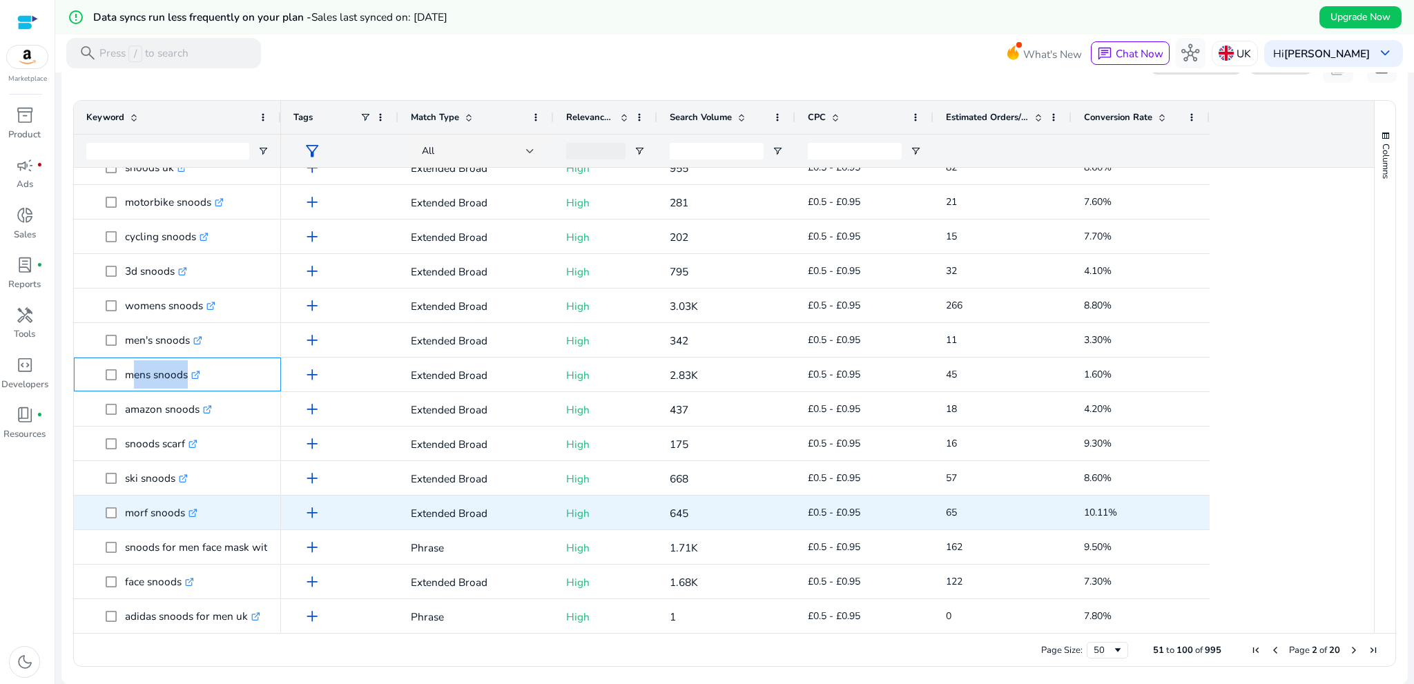
scroll to position [897, 0]
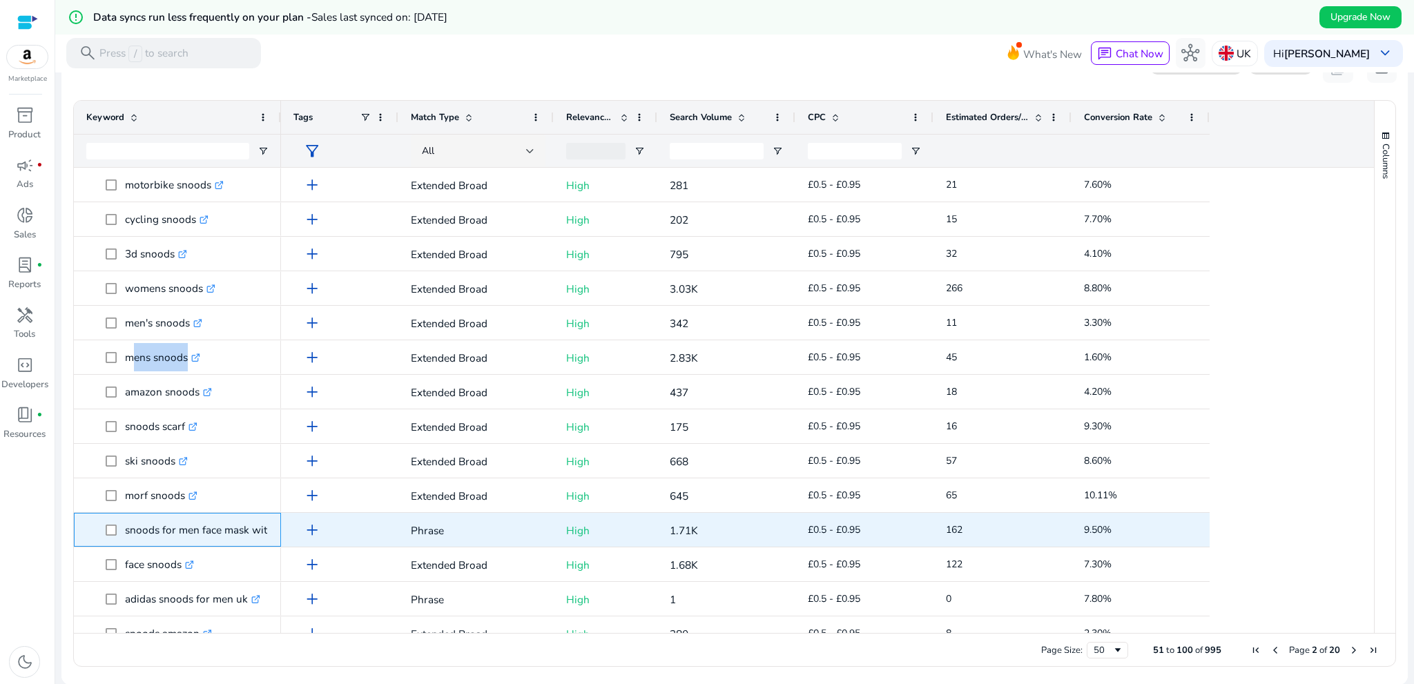
click at [146, 540] on p "snoods for men face mask with filter .st0{fill:#2c8af8}" at bounding box center [218, 530] width 186 height 28
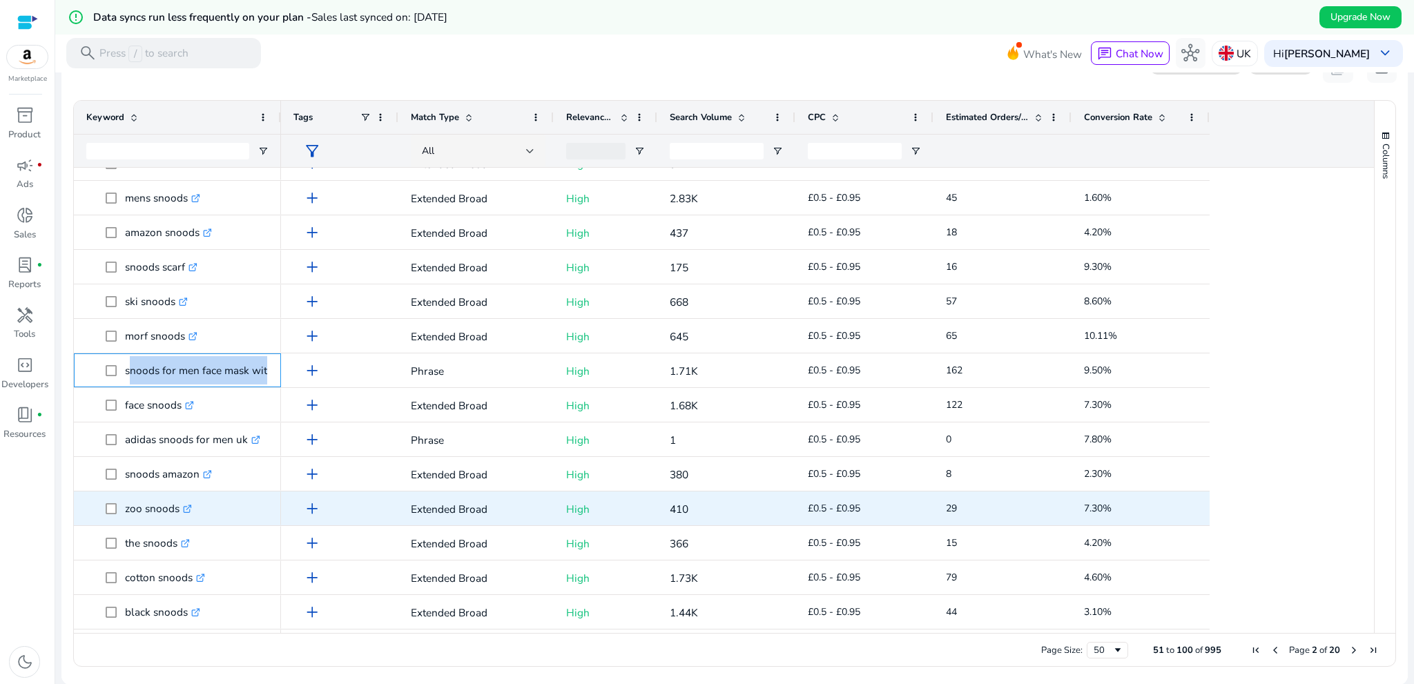
scroll to position [1104, 0]
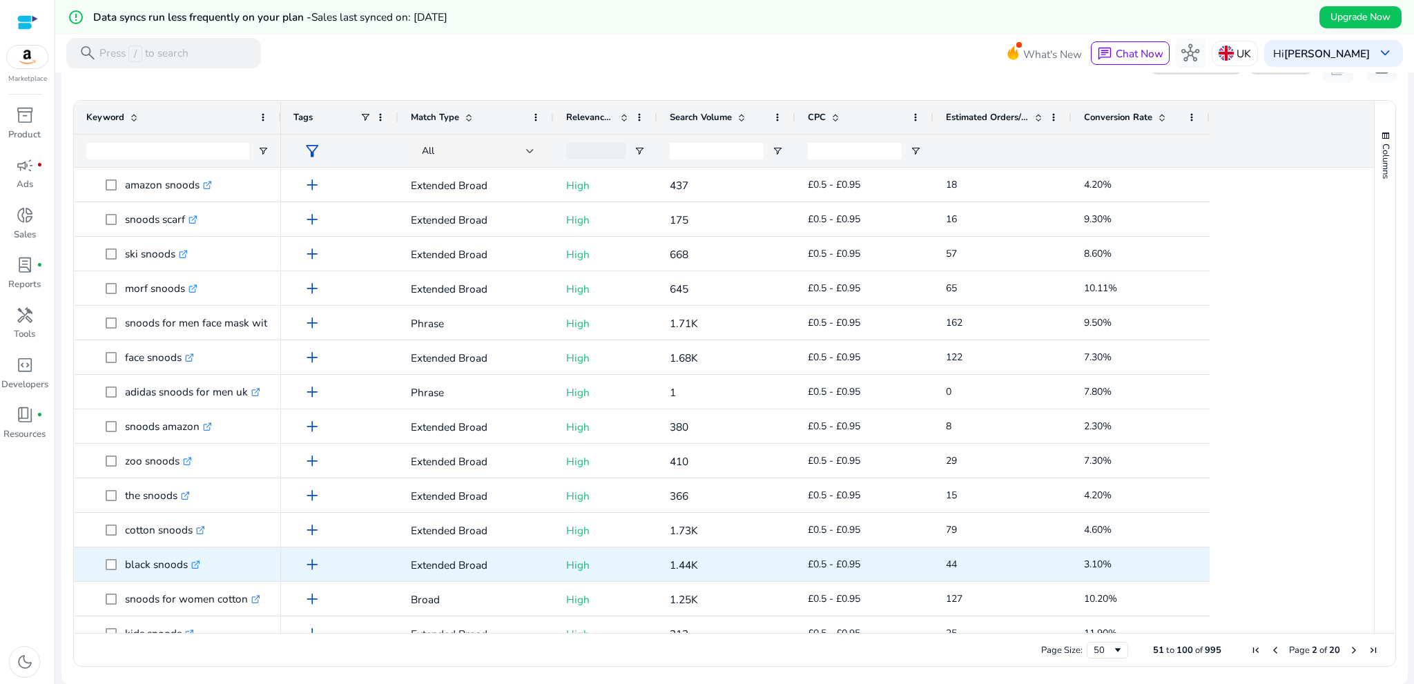
click at [133, 566] on p "black snoods .st0{fill:#2c8af8}" at bounding box center [162, 564] width 75 height 28
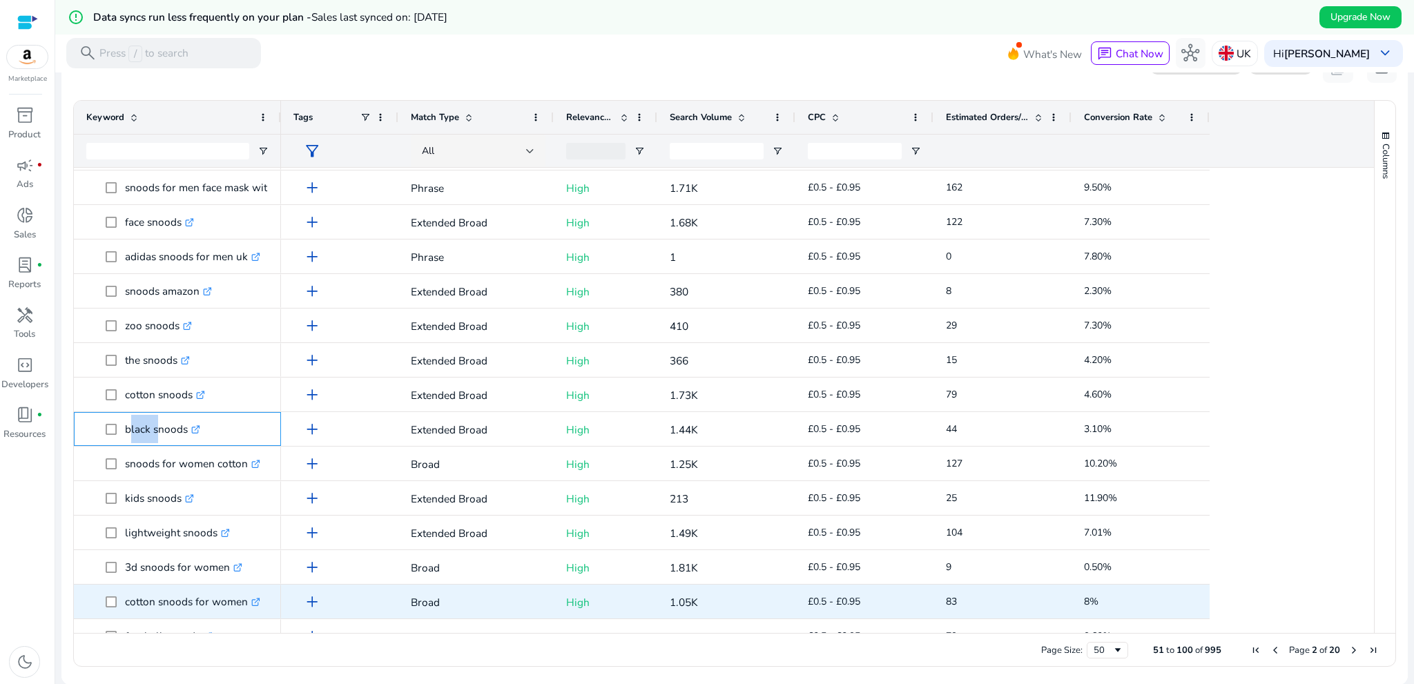
scroll to position [1243, 0]
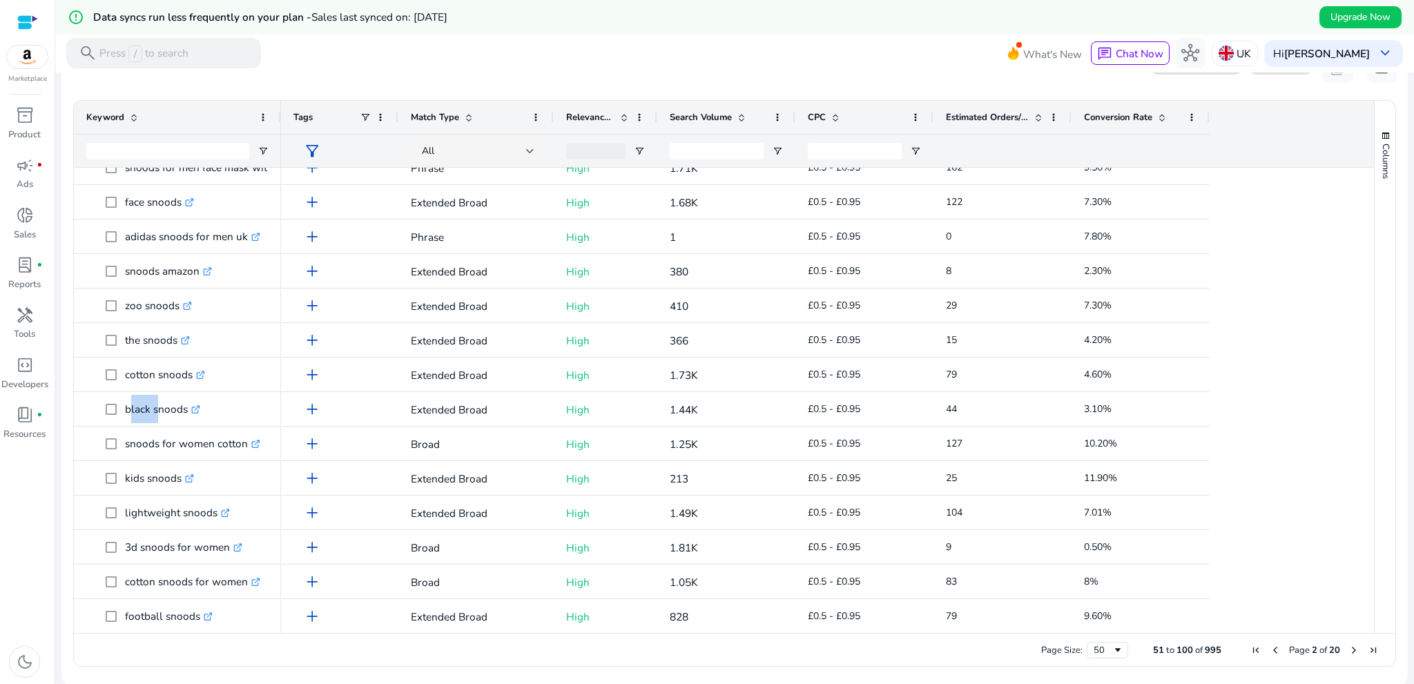
click at [1350, 650] on span "Next Page" at bounding box center [1353, 650] width 11 height 11
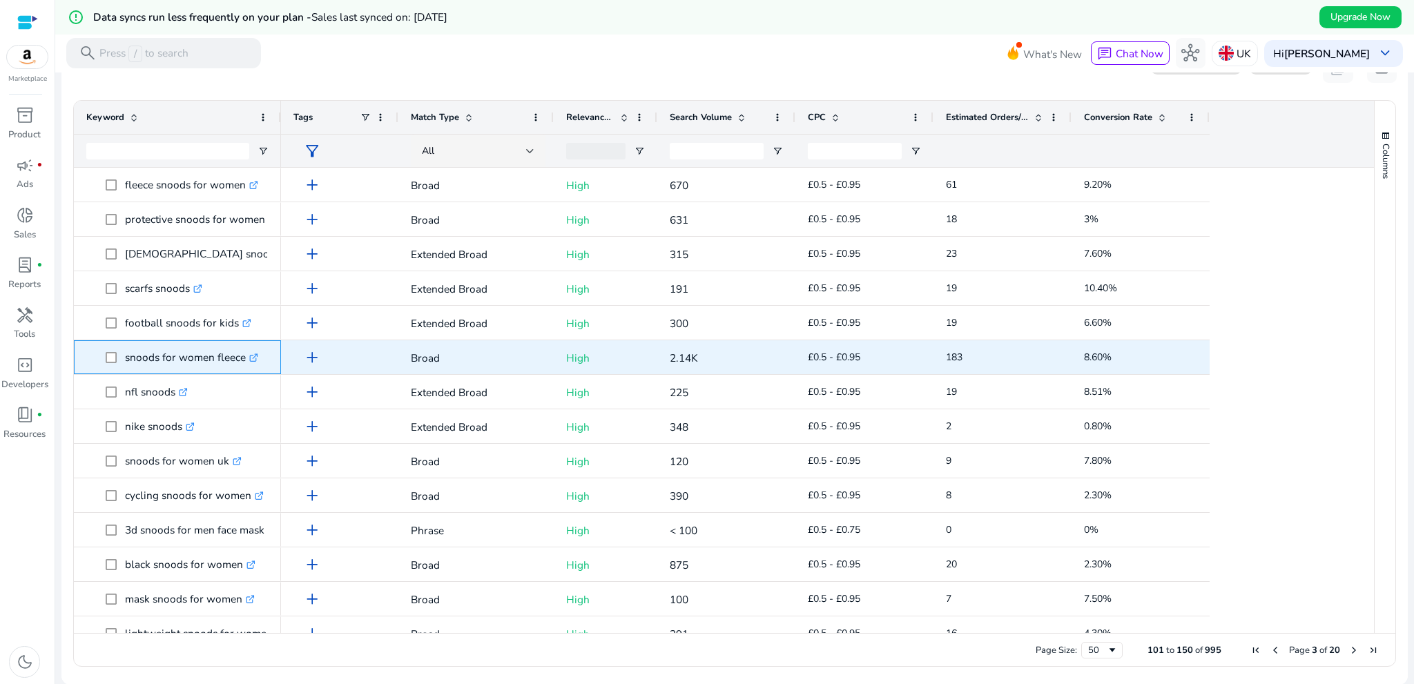
click at [144, 369] on p "snoods for women fleece .st0{fill:#2c8af8}" at bounding box center [191, 357] width 133 height 28
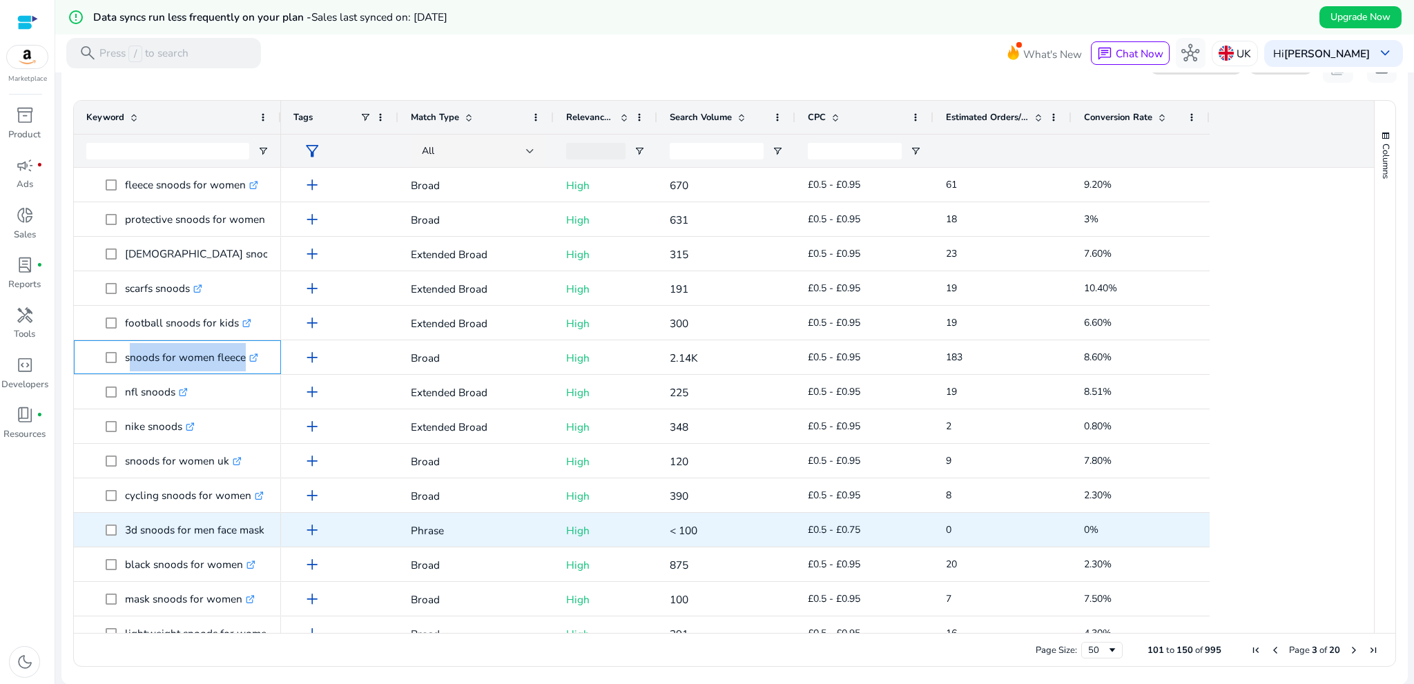
scroll to position [69, 0]
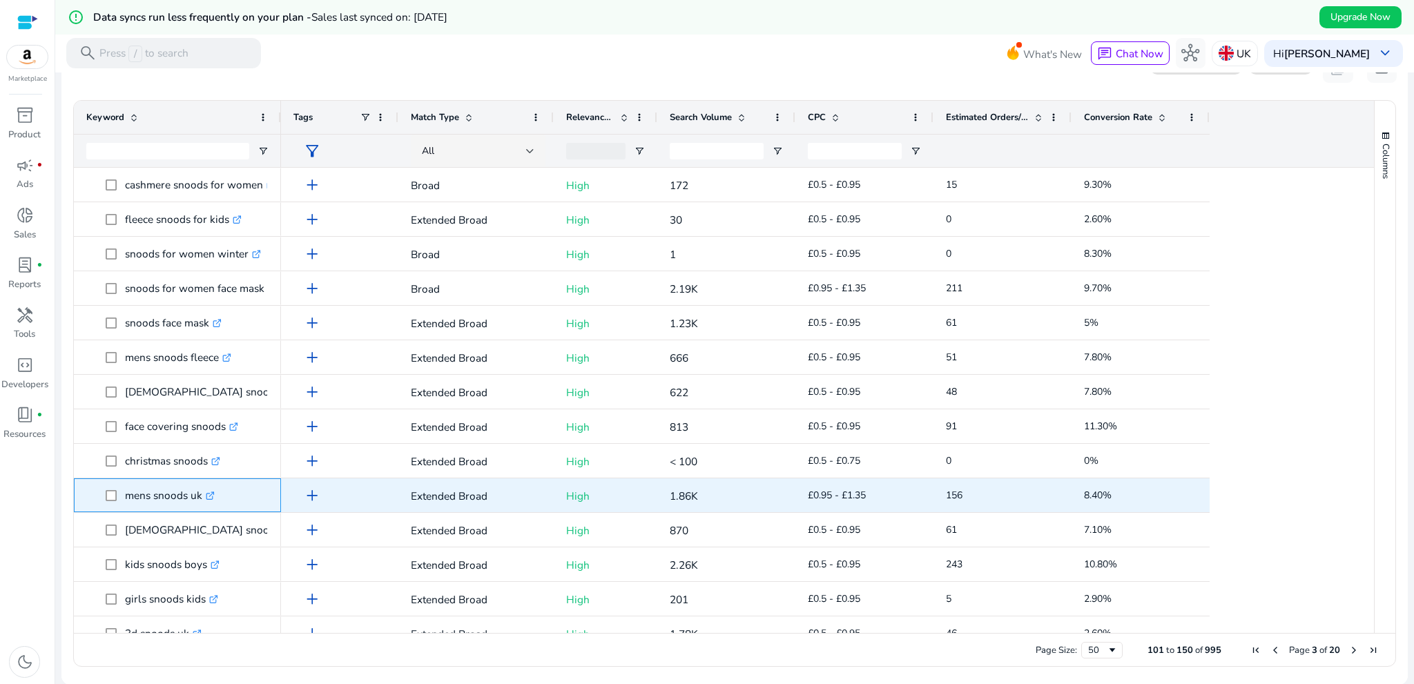
click at [135, 502] on p "mens snoods uk .st0{fill:#2c8af8}" at bounding box center [170, 495] width 90 height 28
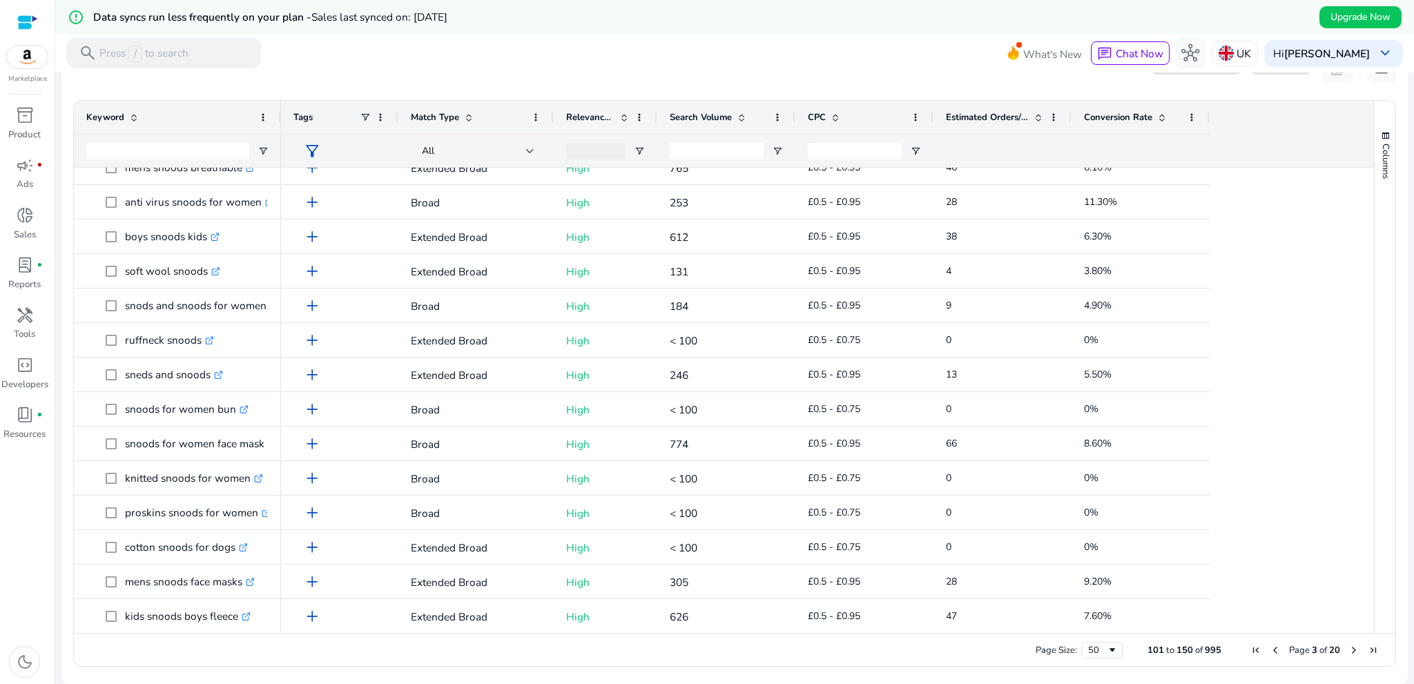
click at [1348, 645] on span "Next Page" at bounding box center [1353, 650] width 11 height 11
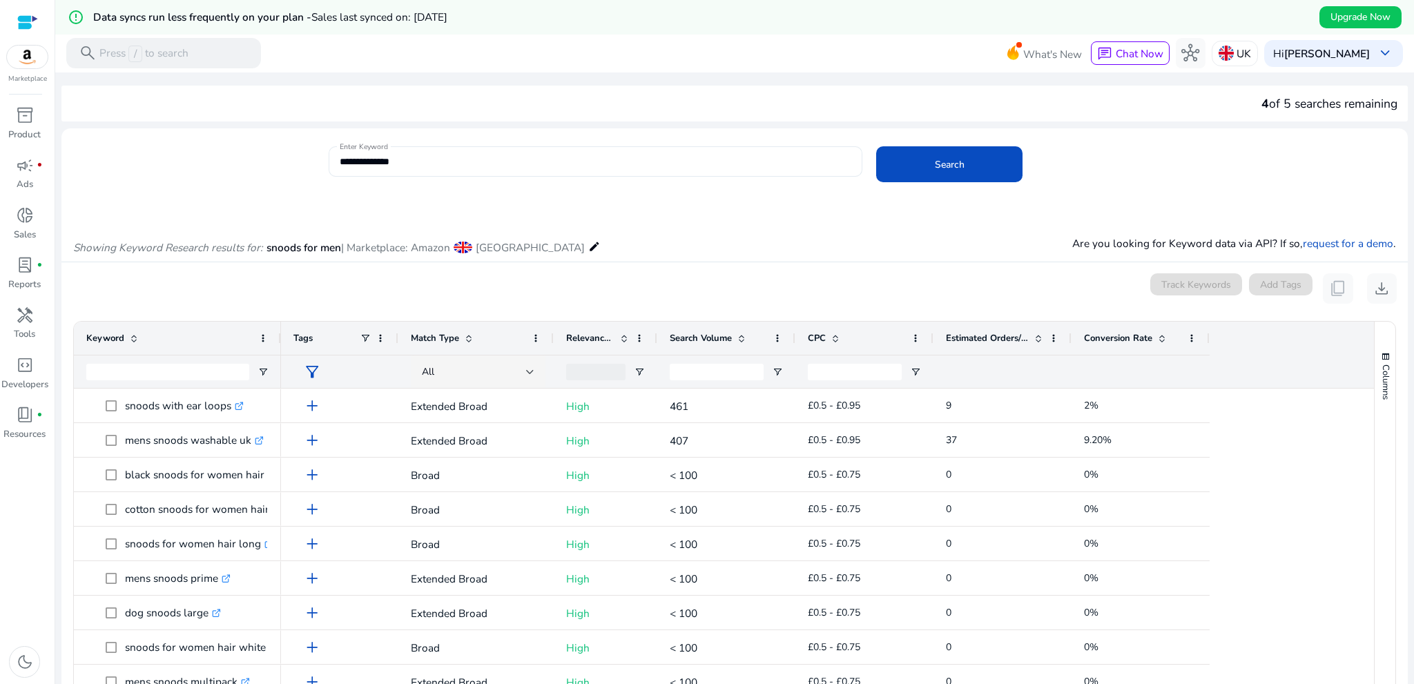
click at [483, 161] on input "**********" at bounding box center [596, 161] width 512 height 15
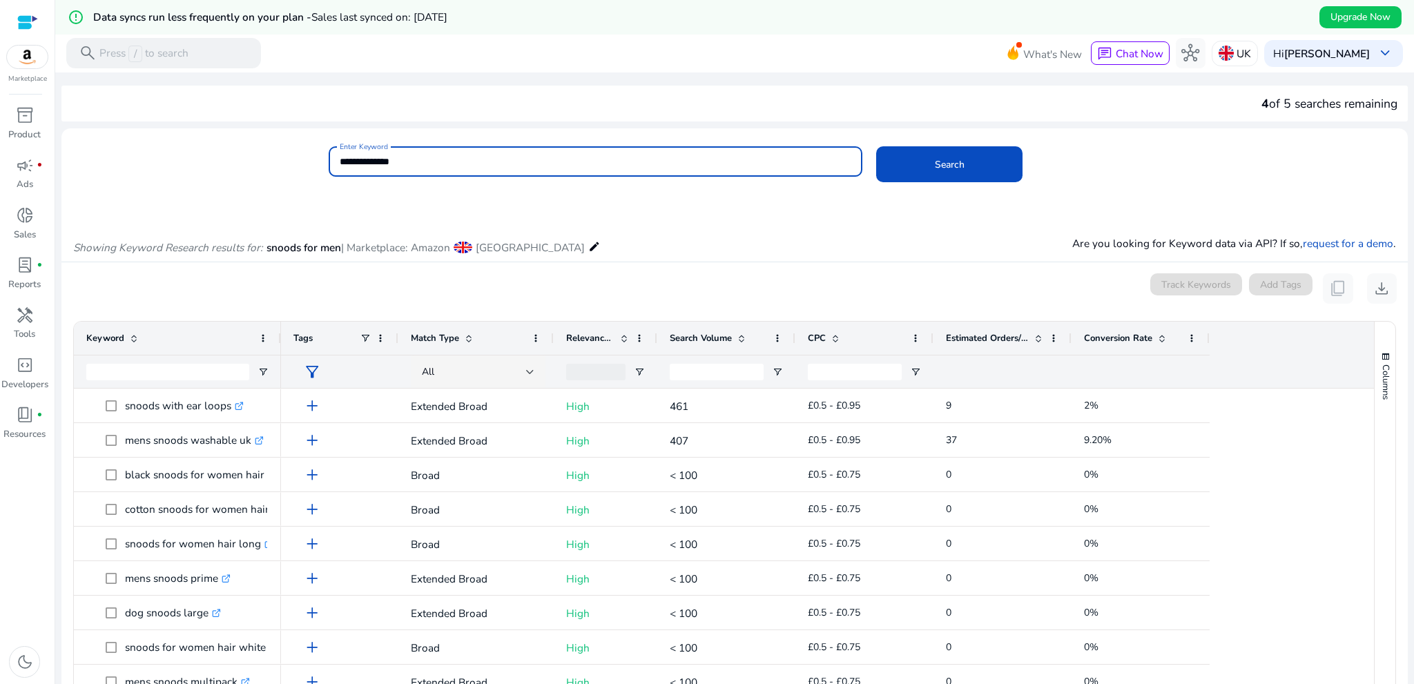
click at [483, 161] on input "**********" at bounding box center [596, 161] width 512 height 15
click at [917, 168] on span at bounding box center [949, 164] width 146 height 33
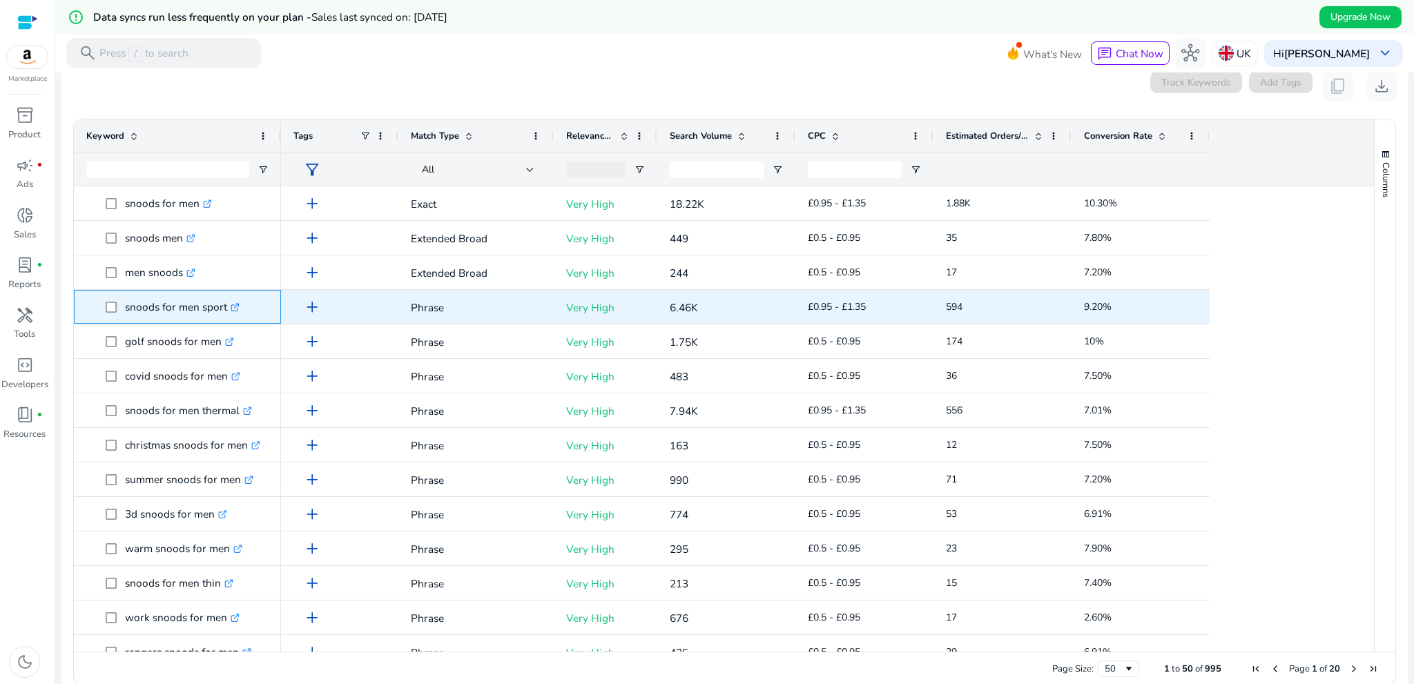
click at [152, 320] on p "snoods for men sport .st0{fill:#2c8af8}" at bounding box center [182, 307] width 115 height 28
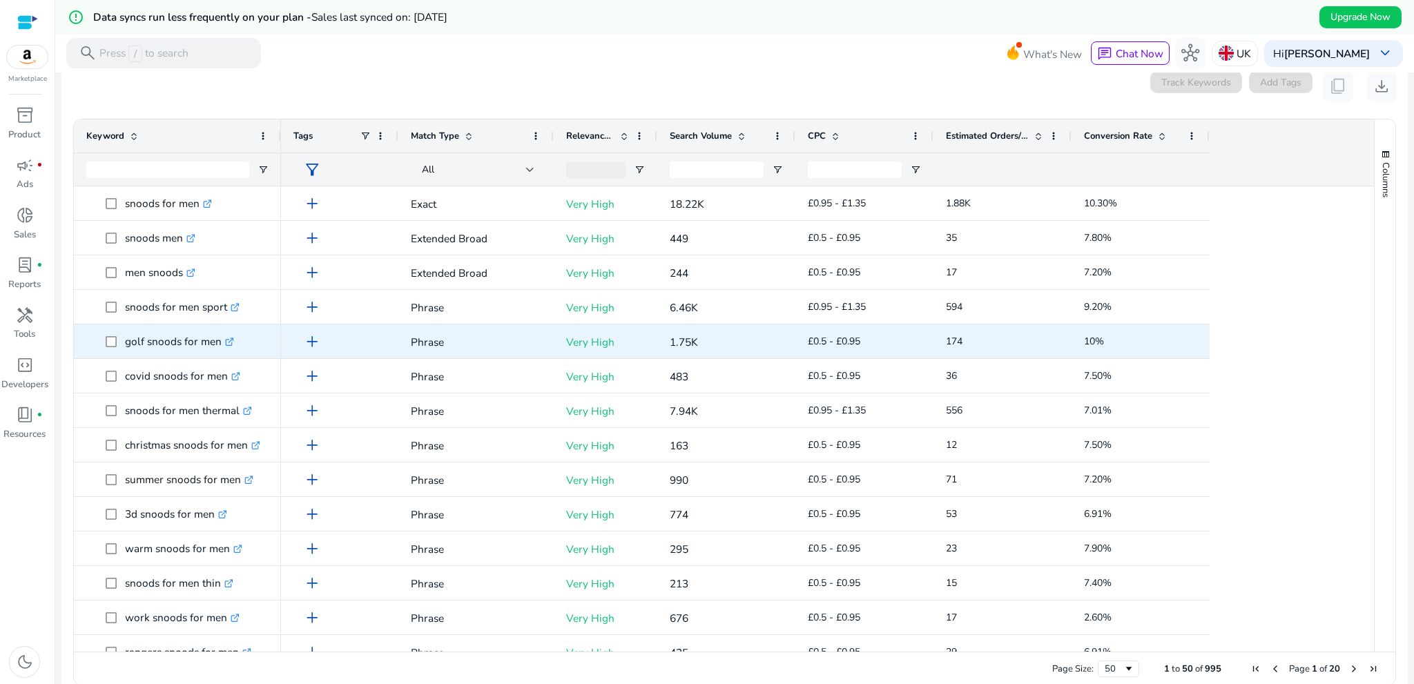
click at [135, 348] on p "golf snoods for men .st0{fill:#2c8af8}" at bounding box center [179, 341] width 109 height 28
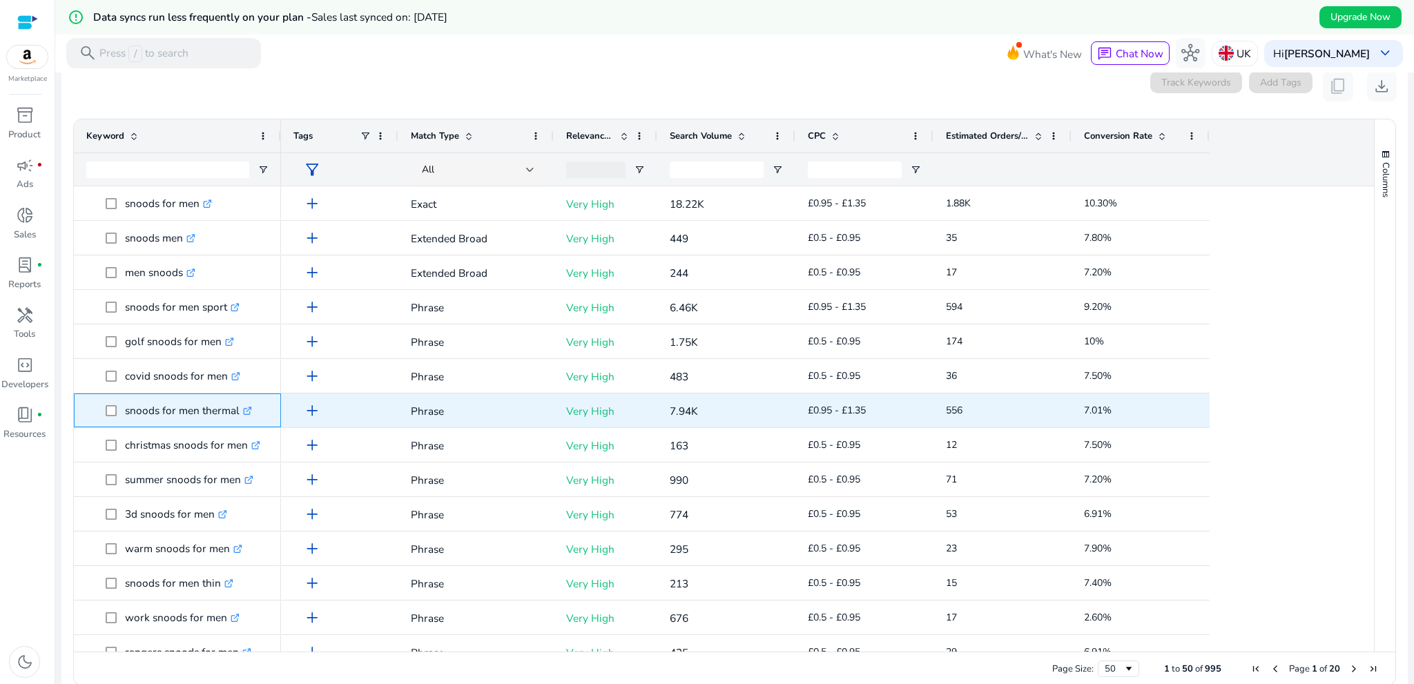
click at [146, 420] on p "snoods for men thermal .st0{fill:#2c8af8}" at bounding box center [188, 410] width 127 height 28
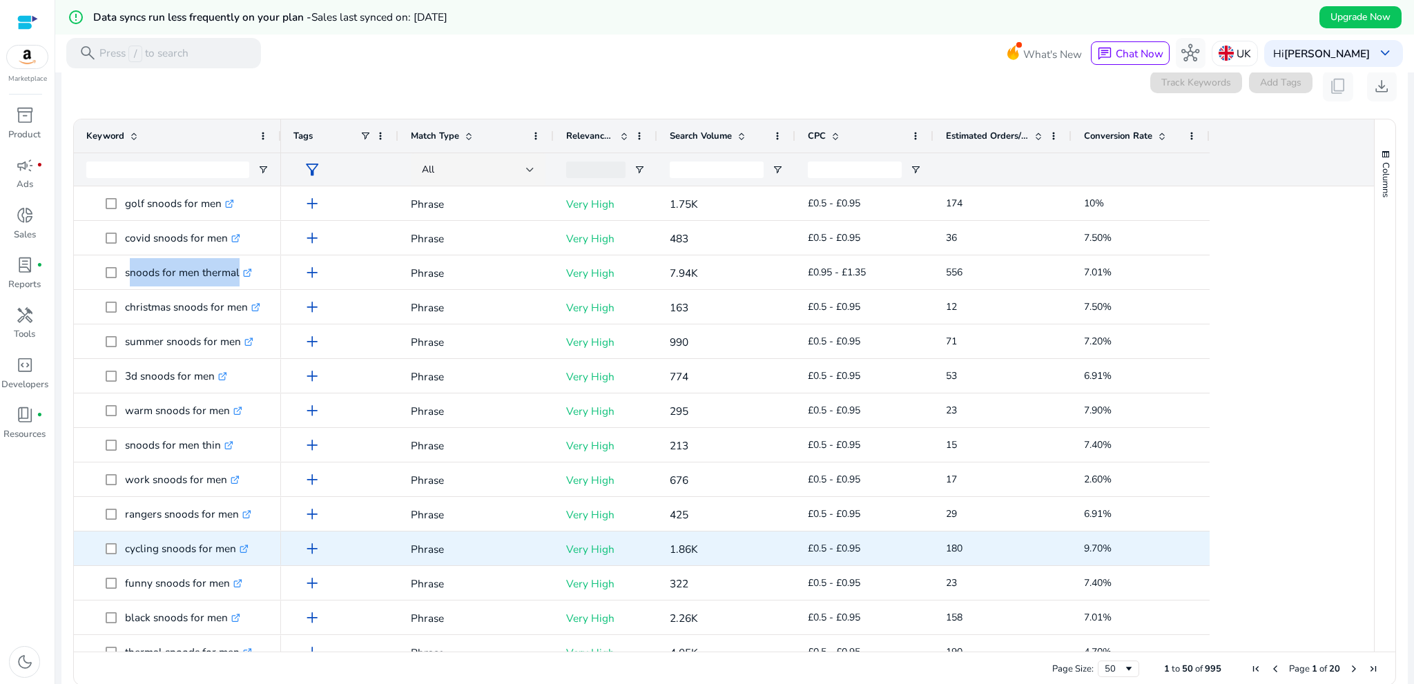
click at [140, 554] on p "cycling snoods for men .st0{fill:#2c8af8}" at bounding box center [187, 548] width 124 height 28
click at [145, 556] on p "black snoods for men .st0{fill:#2c8af8}" at bounding box center [182, 548] width 115 height 28
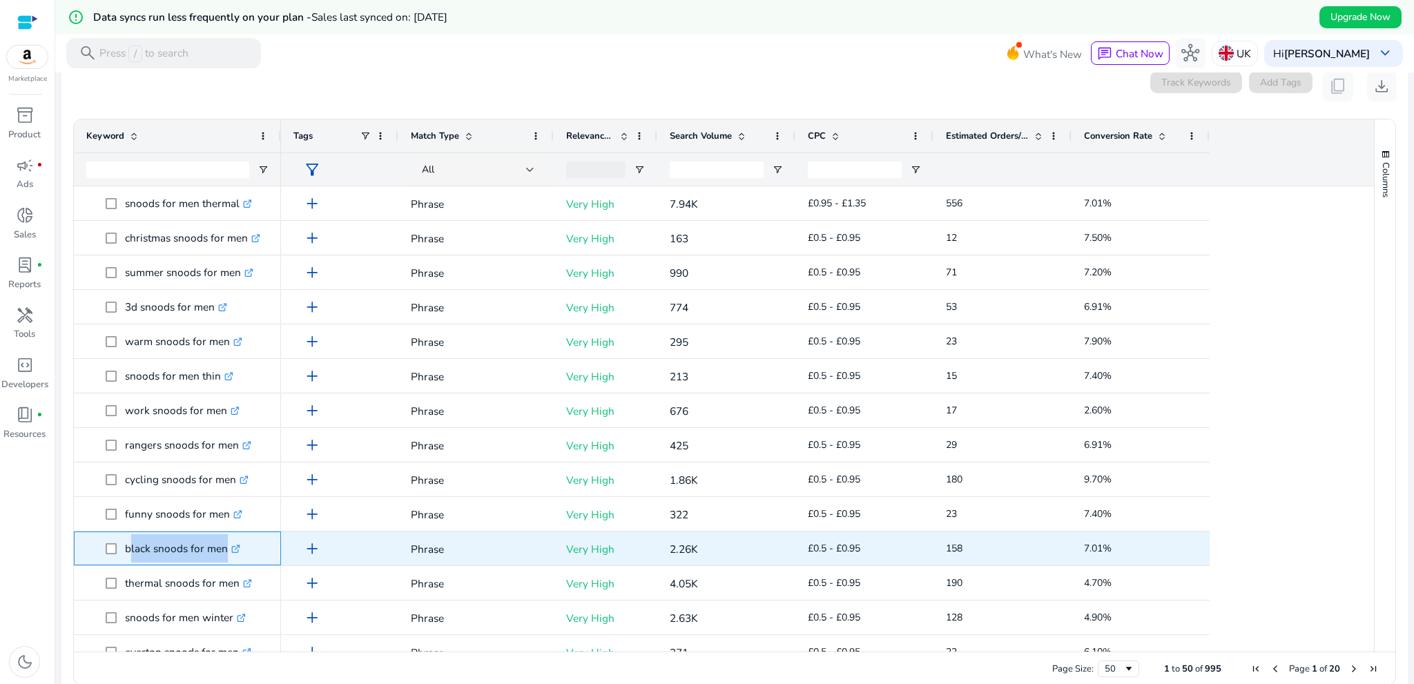
click at [145, 556] on p "black snoods for men .st0{fill:#2c8af8}" at bounding box center [182, 548] width 115 height 28
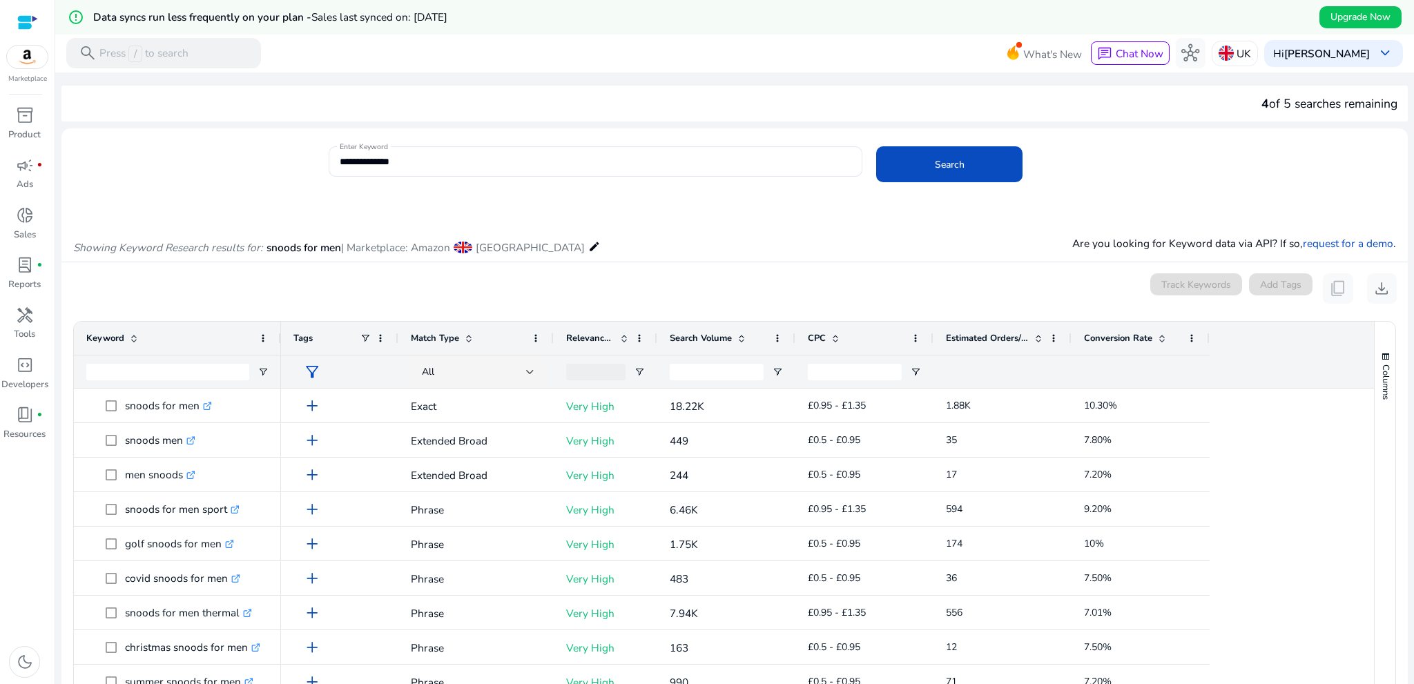
scroll to position [207, 0]
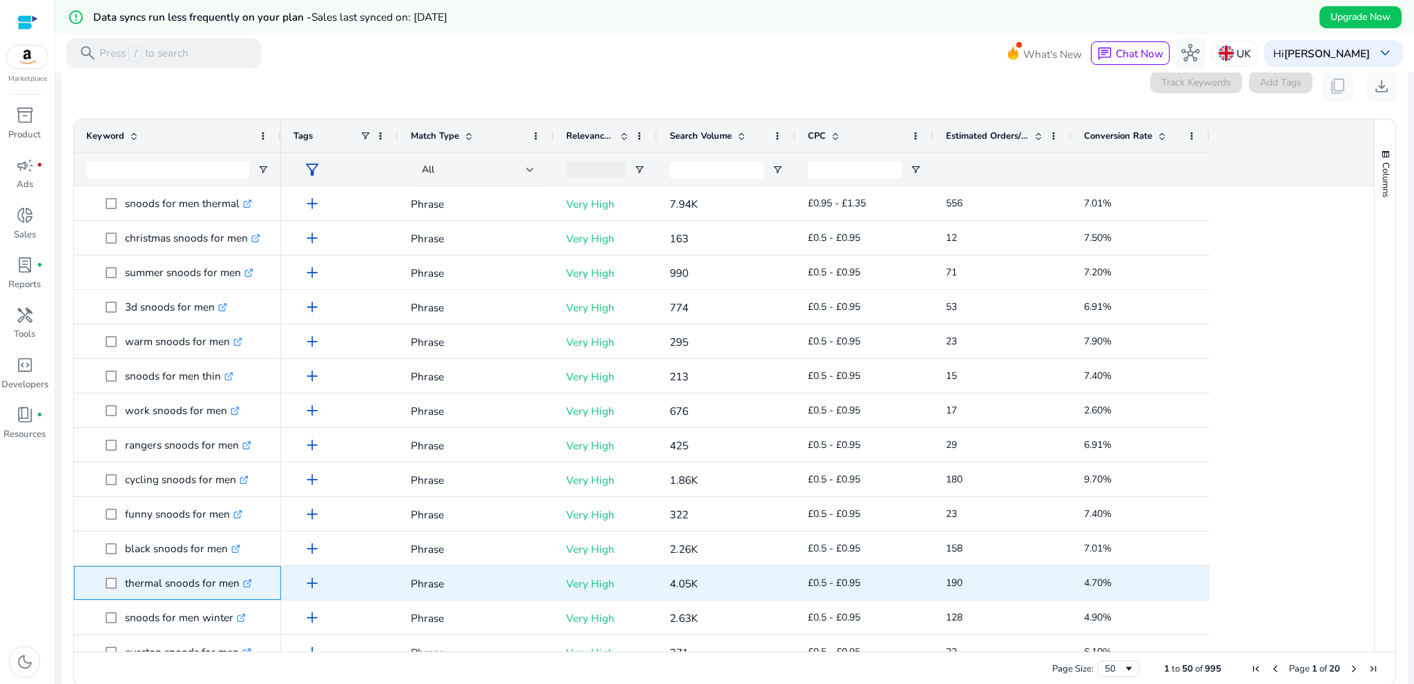
click at [146, 592] on p "thermal snoods for men .st0{fill:#2c8af8}" at bounding box center [188, 583] width 127 height 28
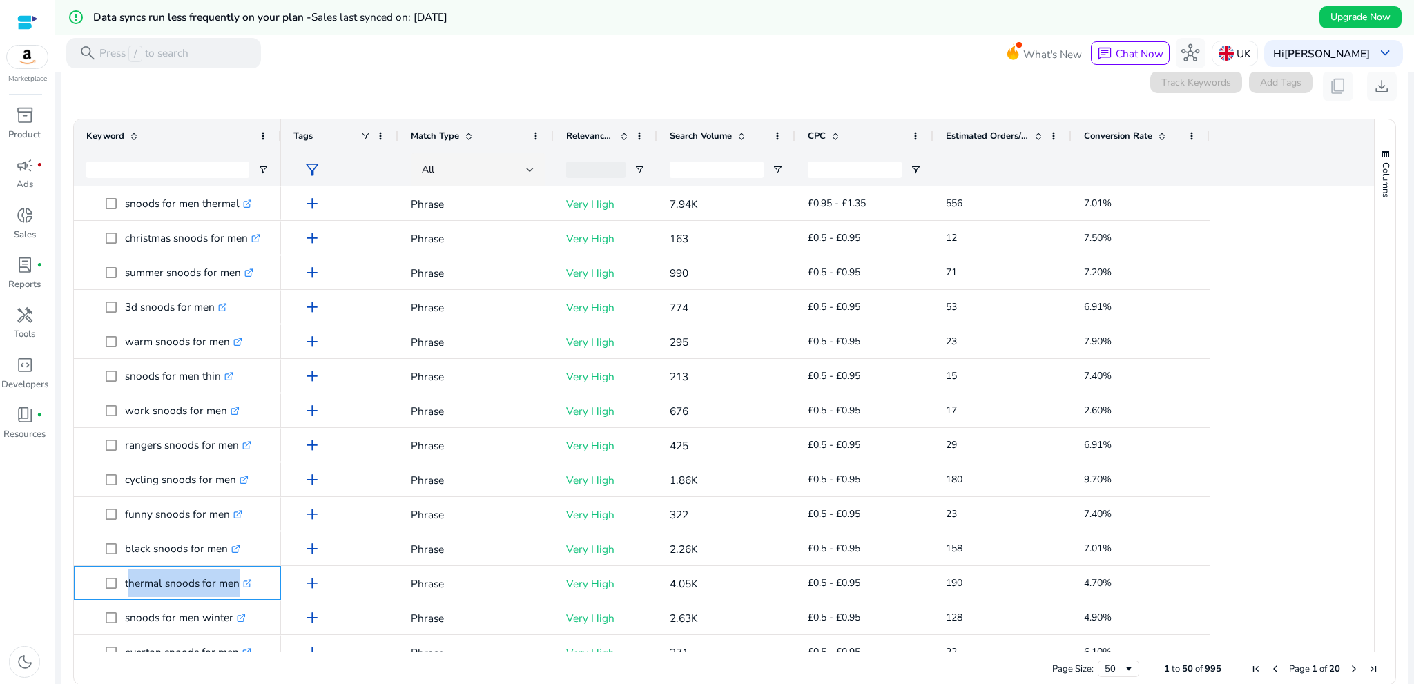
copy span "thermal snoods for men .st0{fill:#2c8af8}"
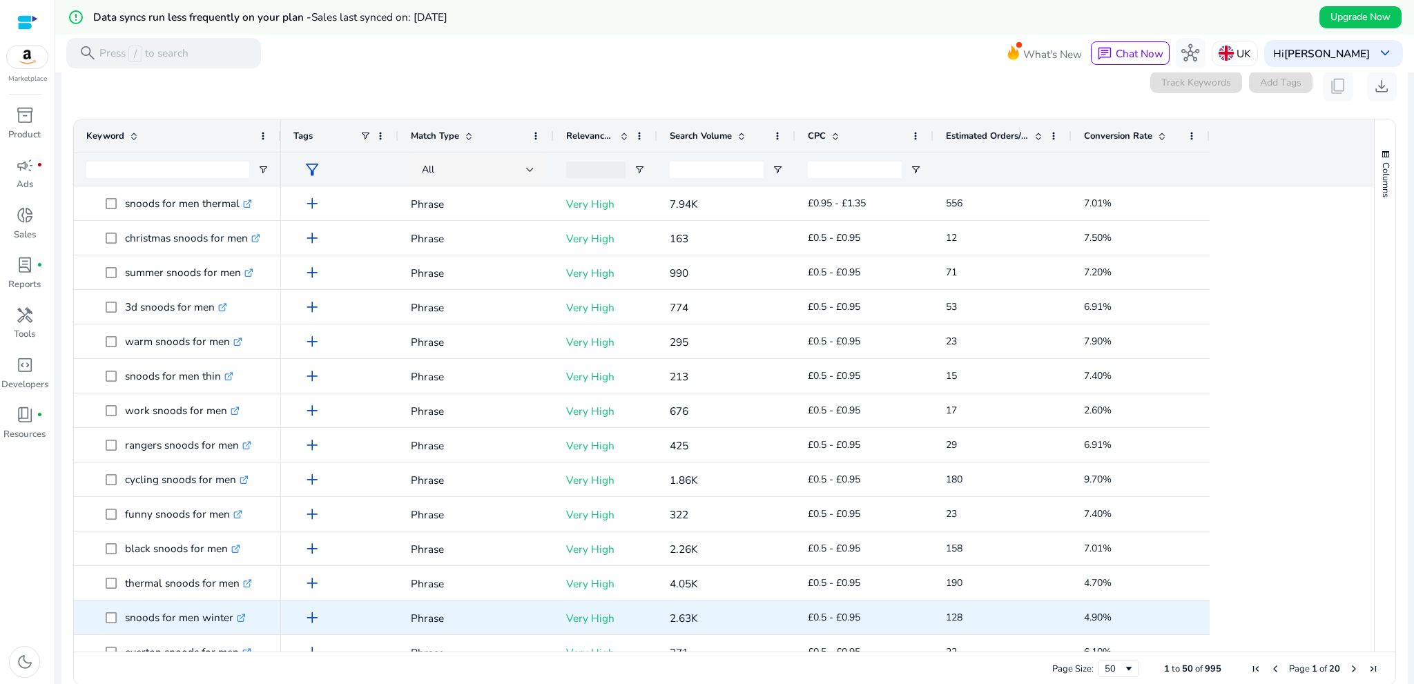
click at [166, 625] on p "snoods for men winter .st0{fill:#2c8af8}" at bounding box center [185, 617] width 121 height 28
click at [165, 625] on p "snoods for men winter .st0{fill:#2c8af8}" at bounding box center [185, 617] width 121 height 28
copy span "snoods for men winter .st0{fill:#2c8af8}"
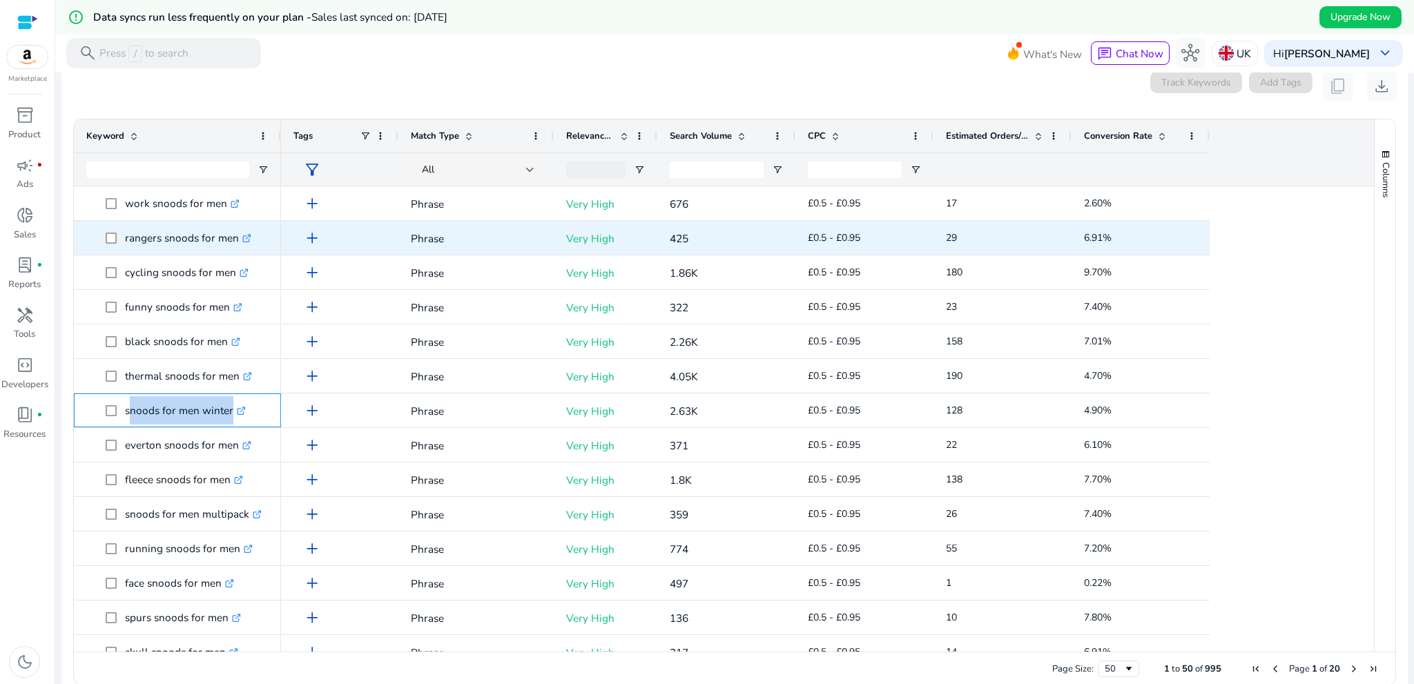
scroll to position [414, 0]
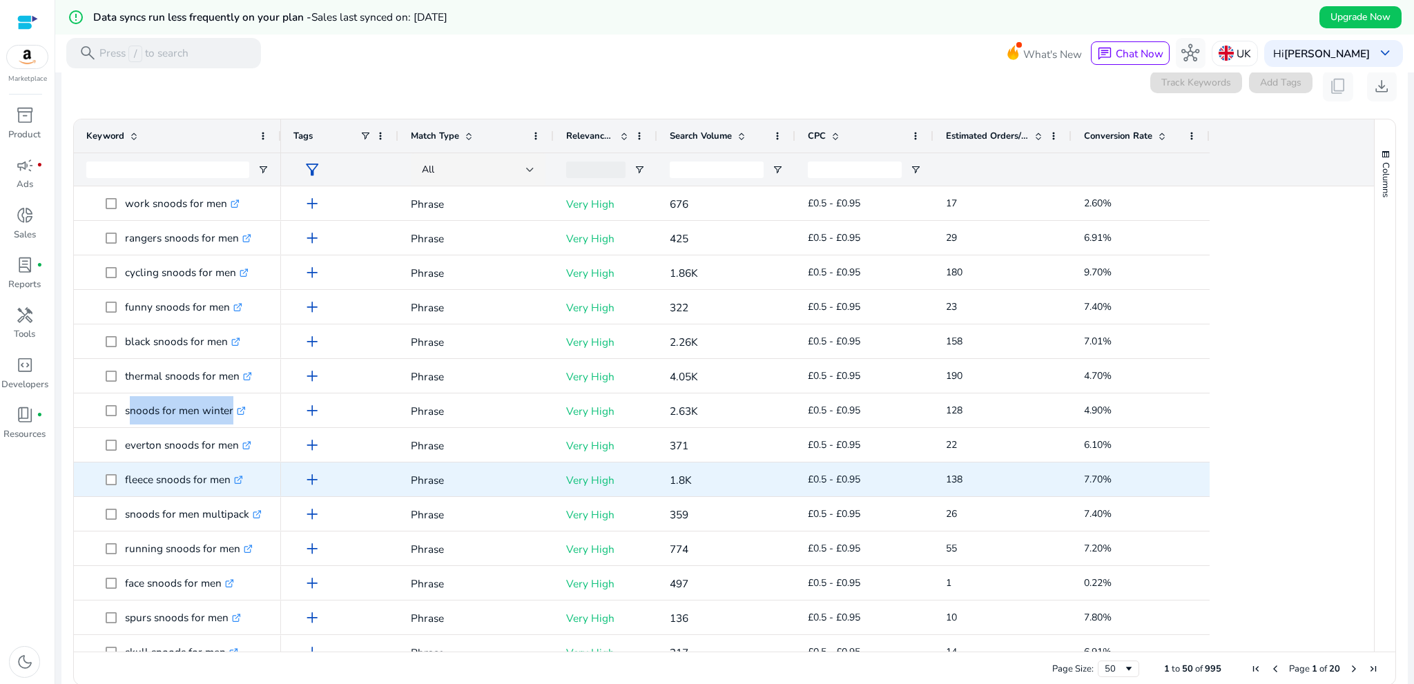
click at [142, 489] on p "fleece snoods for men .st0{fill:#2c8af8}" at bounding box center [184, 479] width 118 height 28
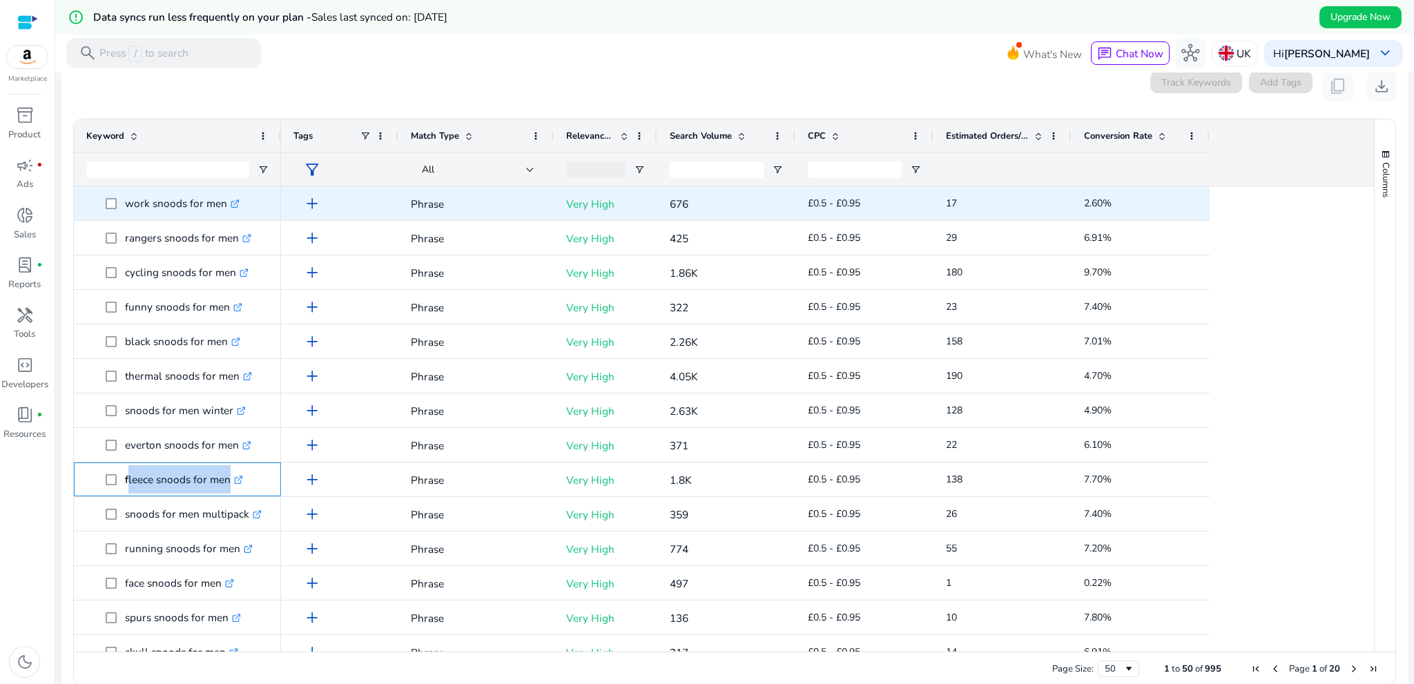
copy span "fleece snoods for men .st0{fill:#2c8af8}"
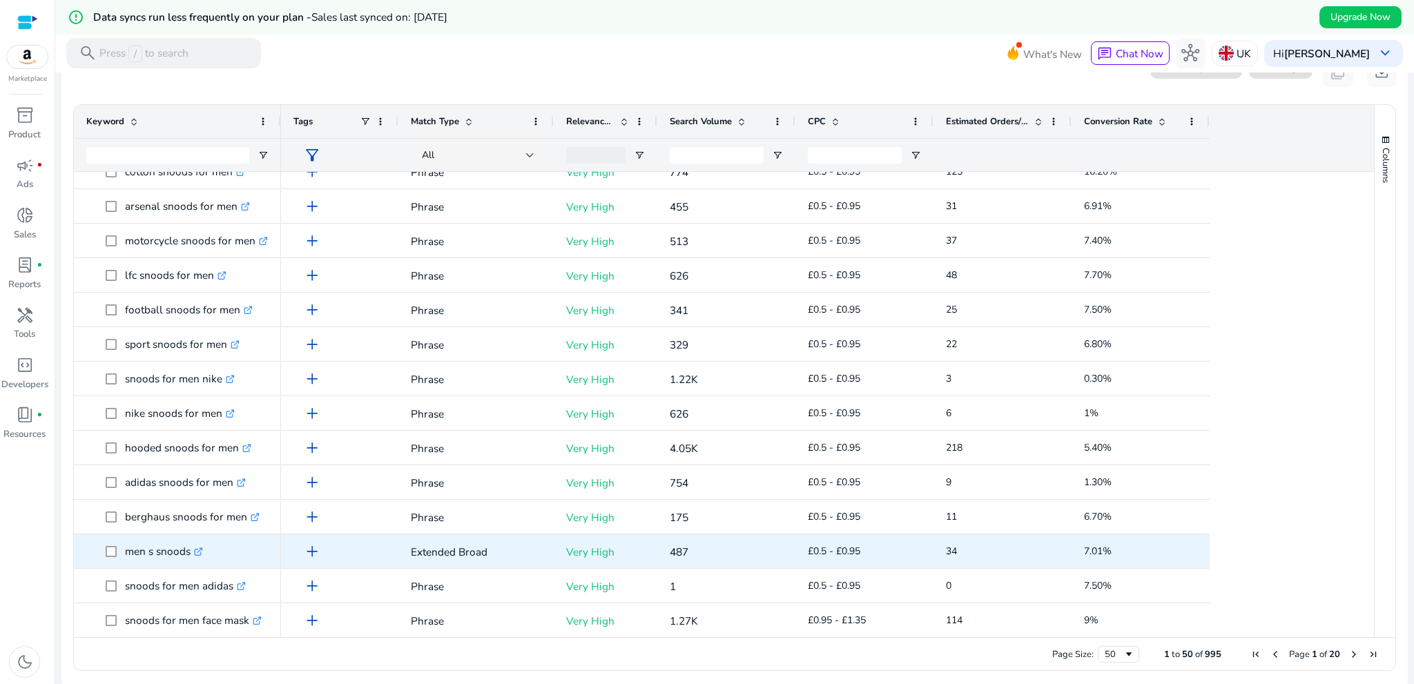
scroll to position [221, 0]
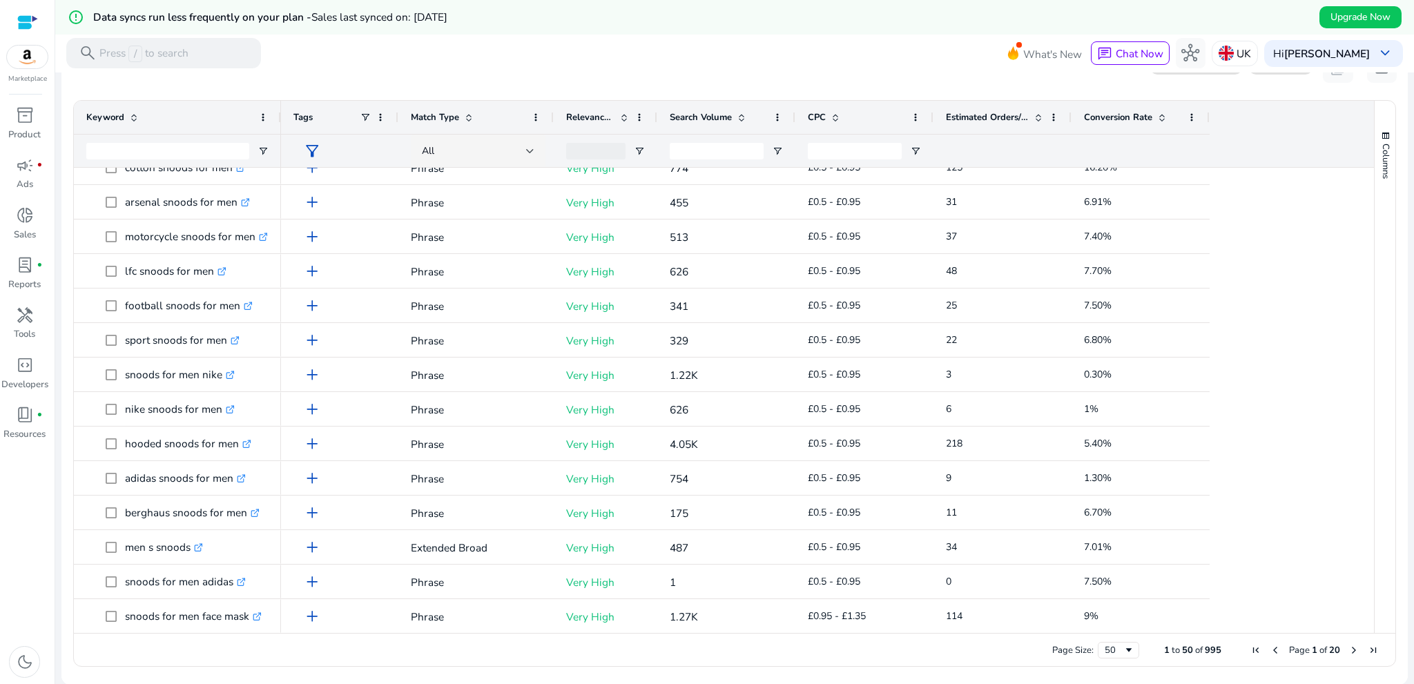
click at [1348, 648] on span "Next Page" at bounding box center [1353, 650] width 11 height 11
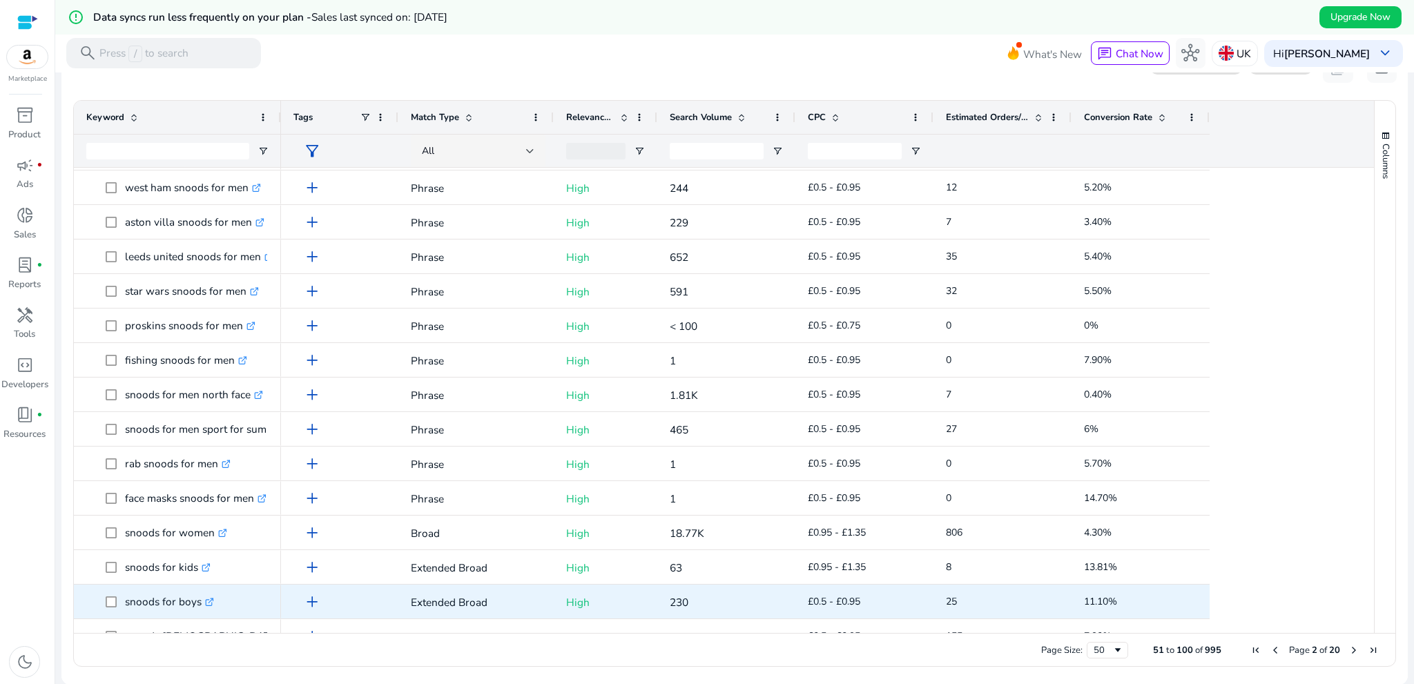
scroll to position [345, 0]
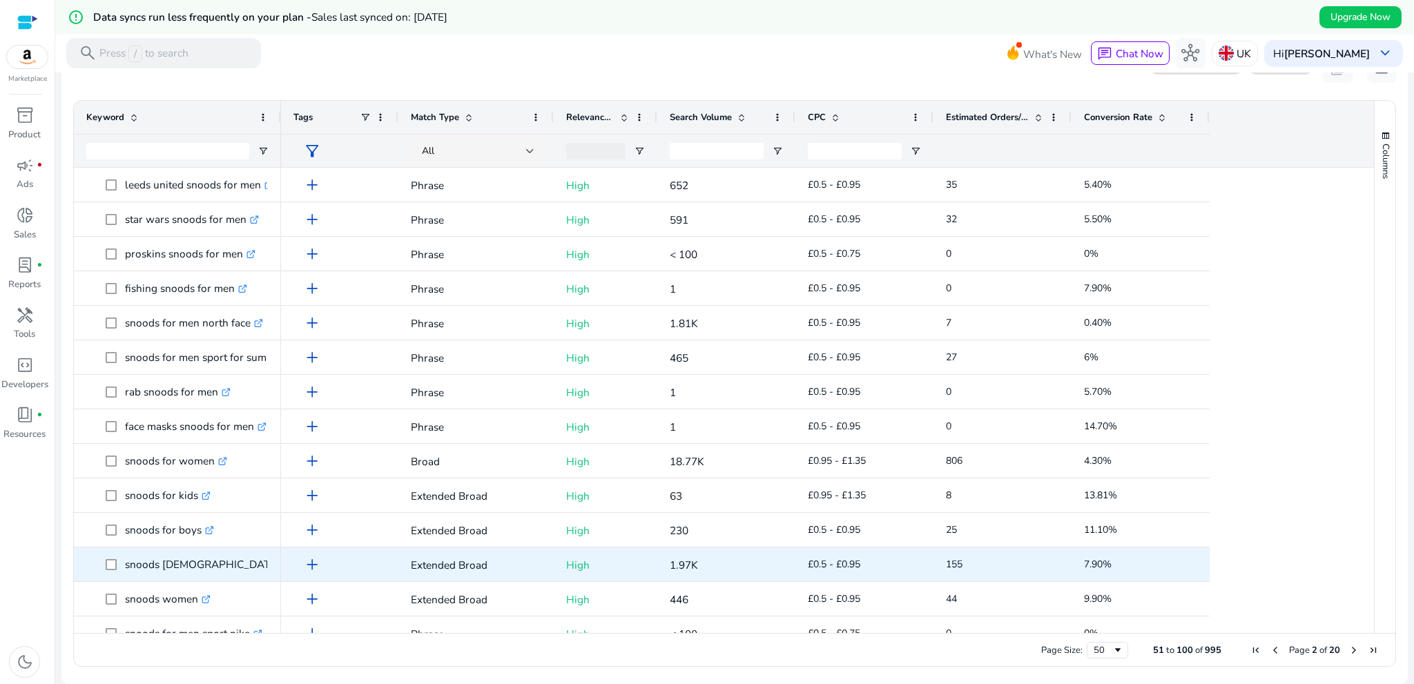
click at [150, 576] on p "snoods [DEMOGRAPHIC_DATA] .st0{fill:#2c8af8}" at bounding box center [209, 564] width 168 height 28
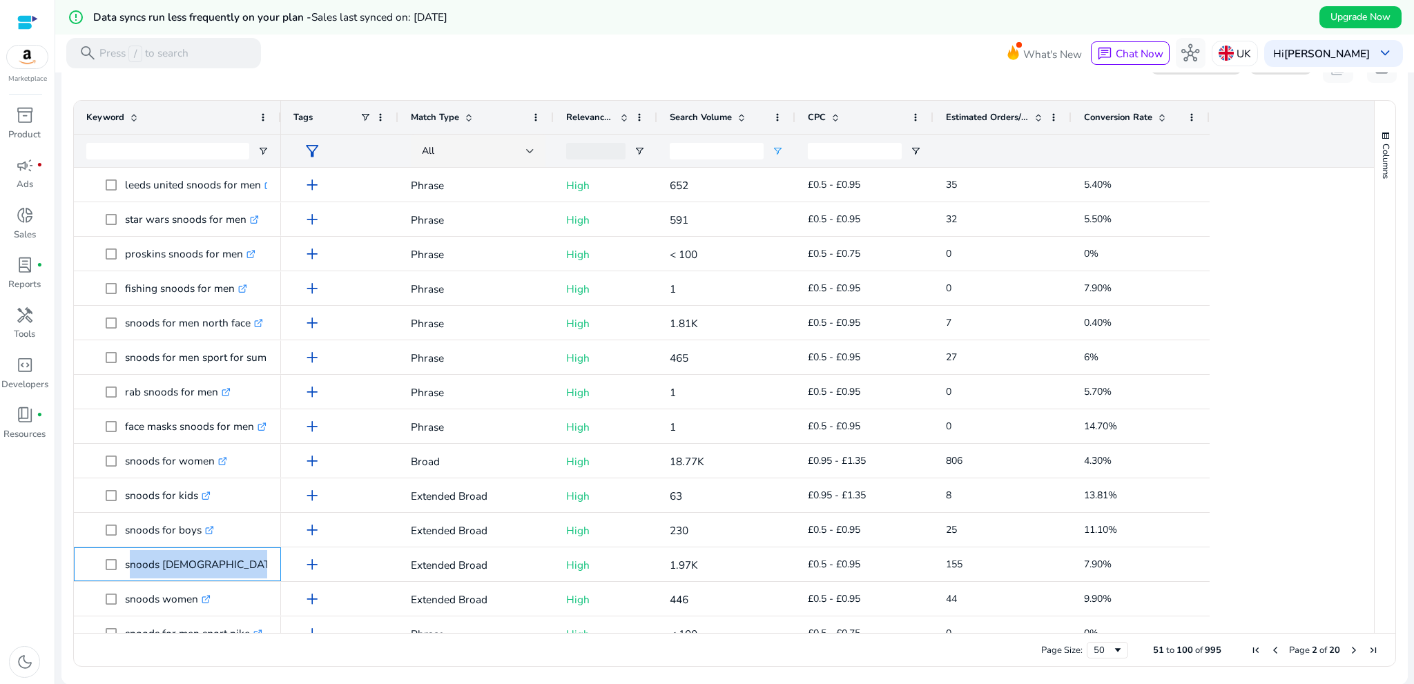
copy span "snoods [DEMOGRAPHIC_DATA] .st0{fill:#2c8af8}"
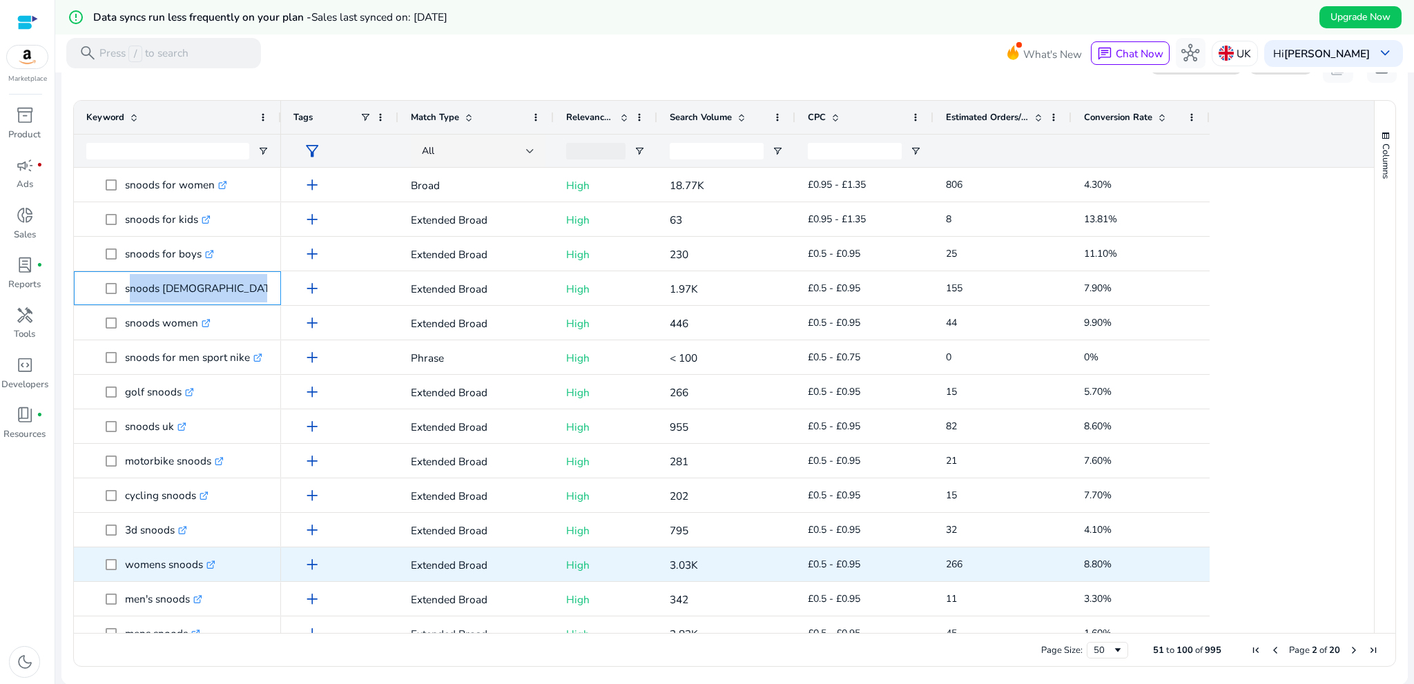
scroll to position [0, 0]
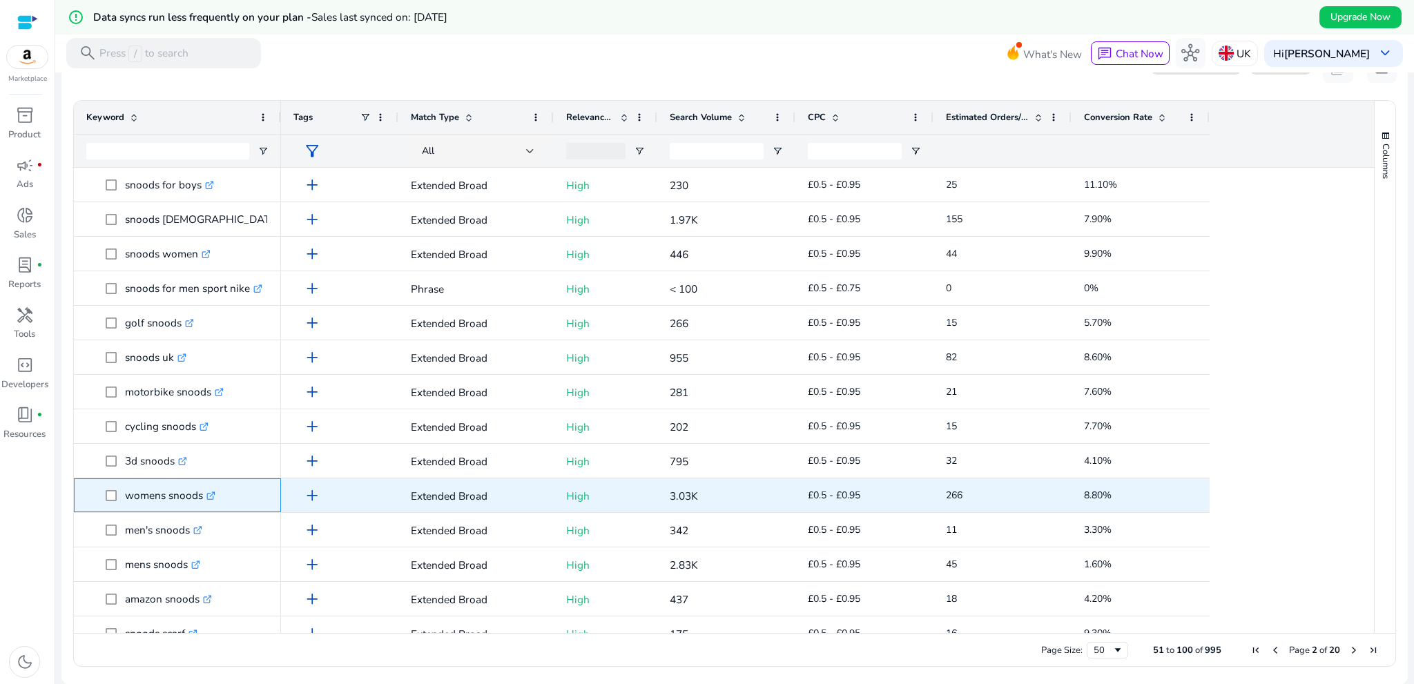
click at [145, 504] on p "womens snoods .st0{fill:#2c8af8}" at bounding box center [170, 495] width 90 height 28
copy span "womens snoods .st0{fill:#2c8af8}"
